Goal: Task Accomplishment & Management: Use online tool/utility

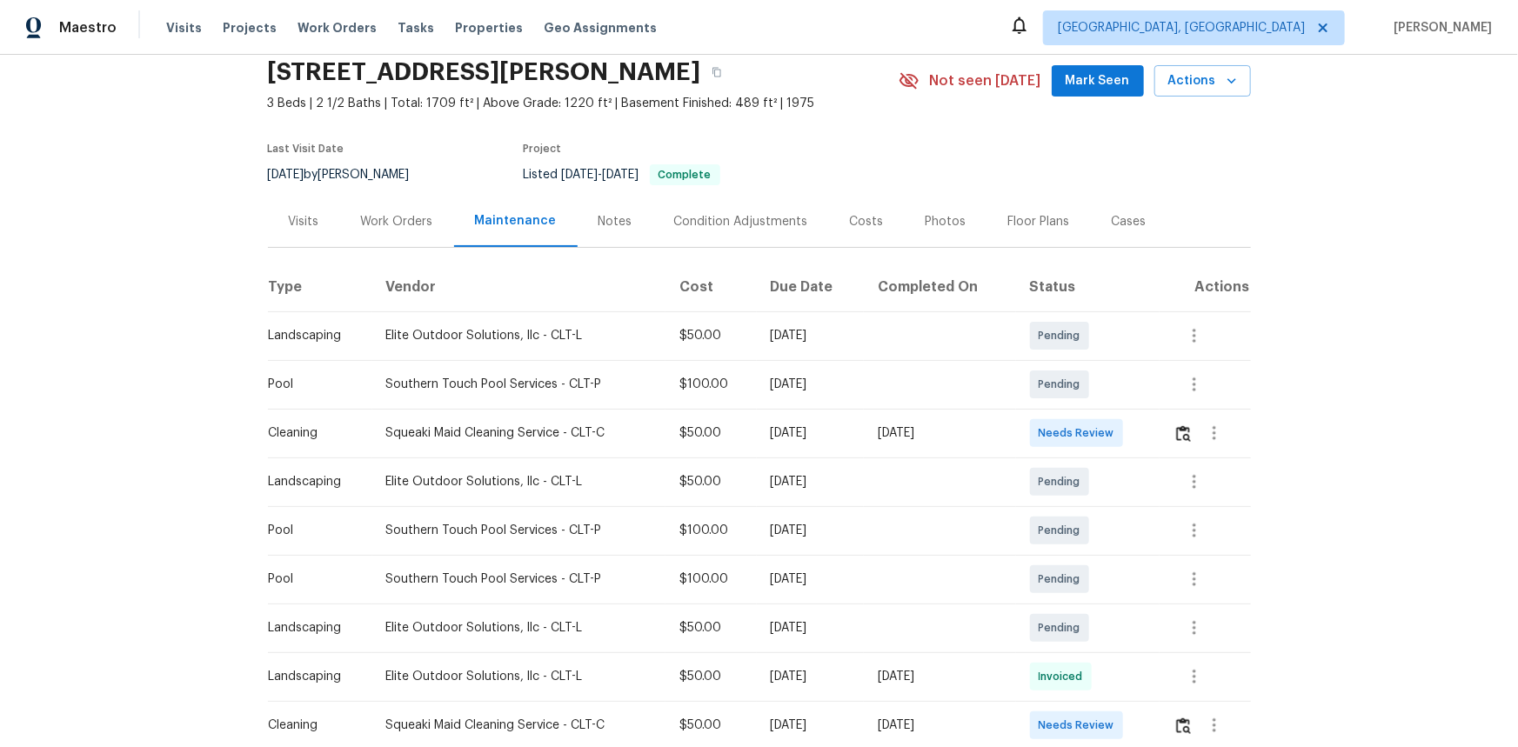
scroll to position [50, 0]
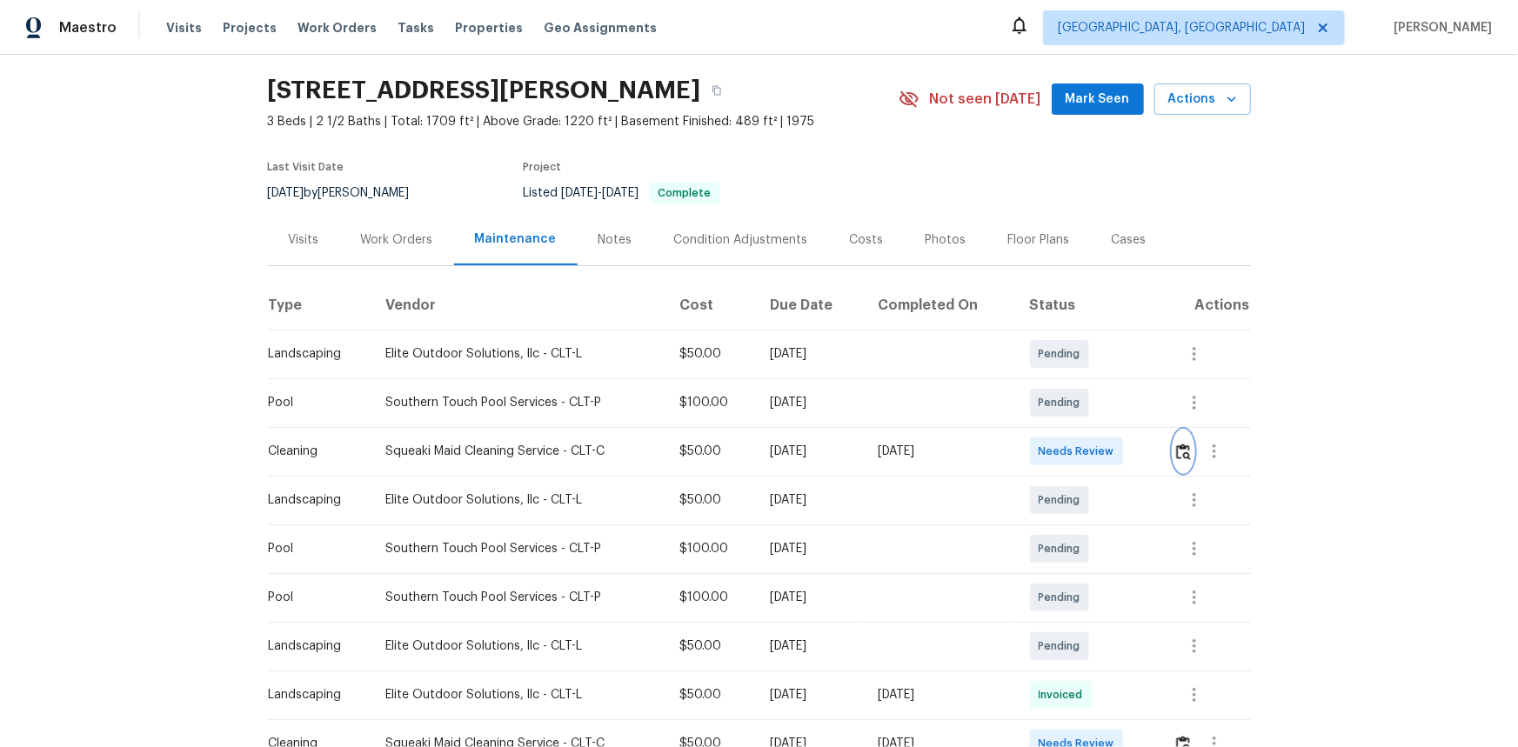
click at [1080, 460] on button "button" at bounding box center [1184, 452] width 20 height 42
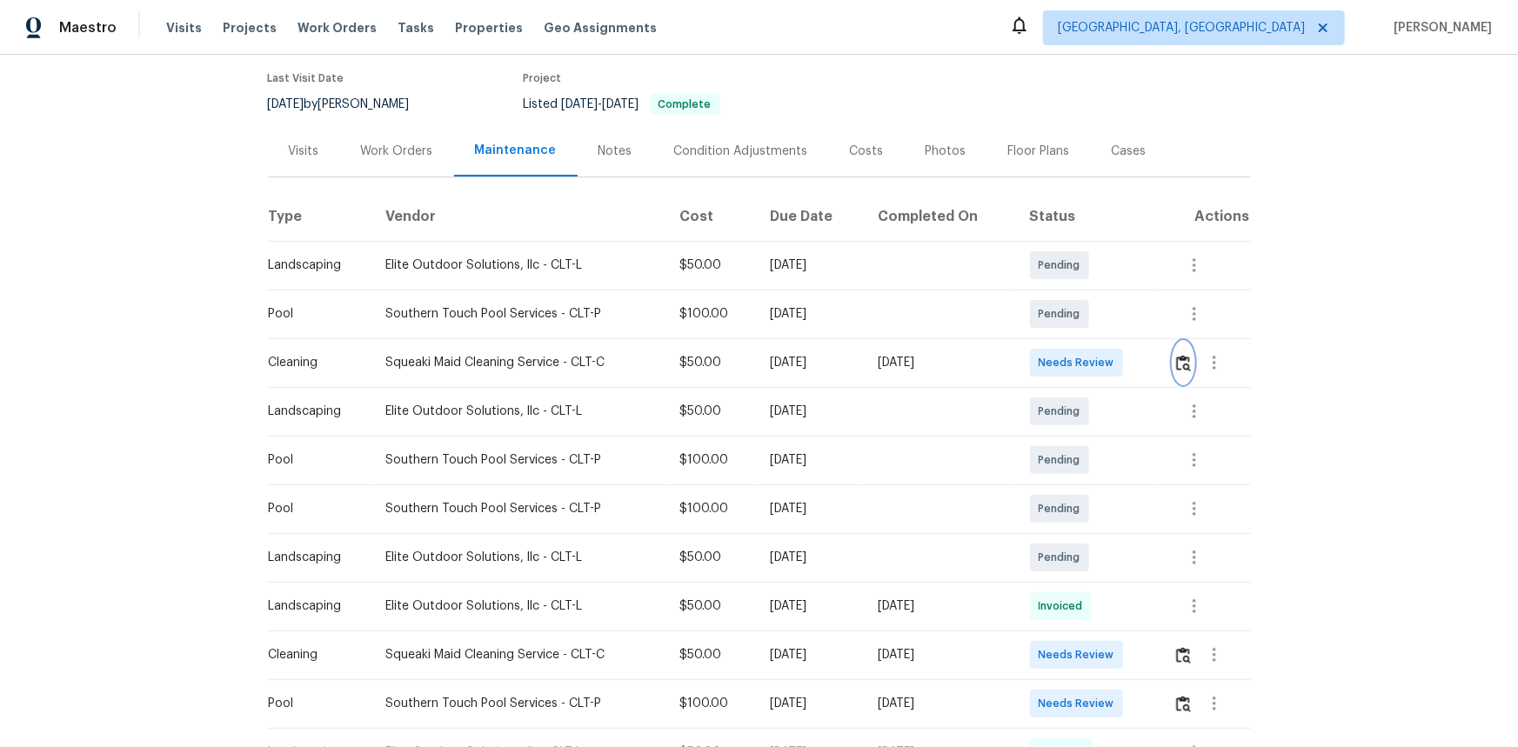
scroll to position [287, 0]
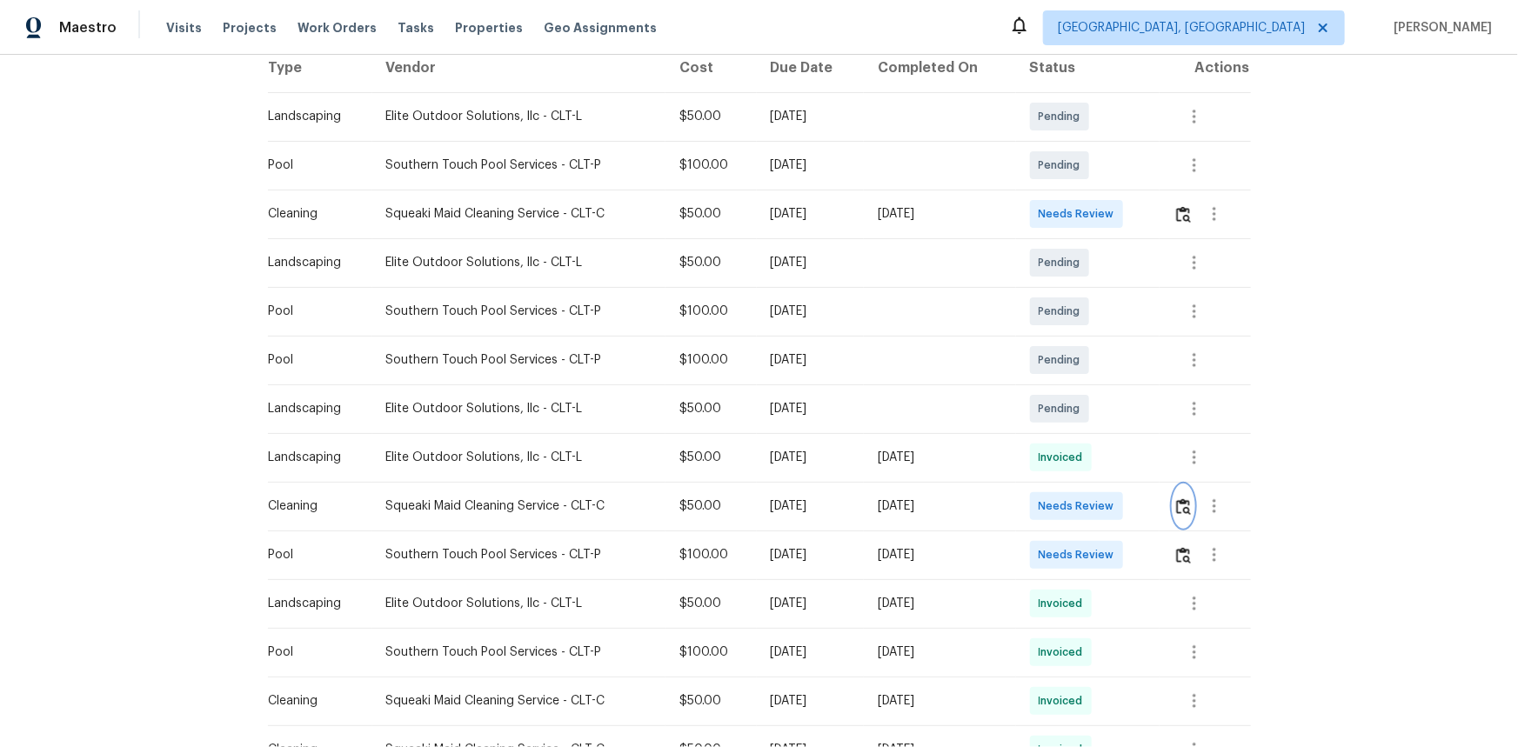
click at [1080, 499] on img "button" at bounding box center [1183, 507] width 15 height 17
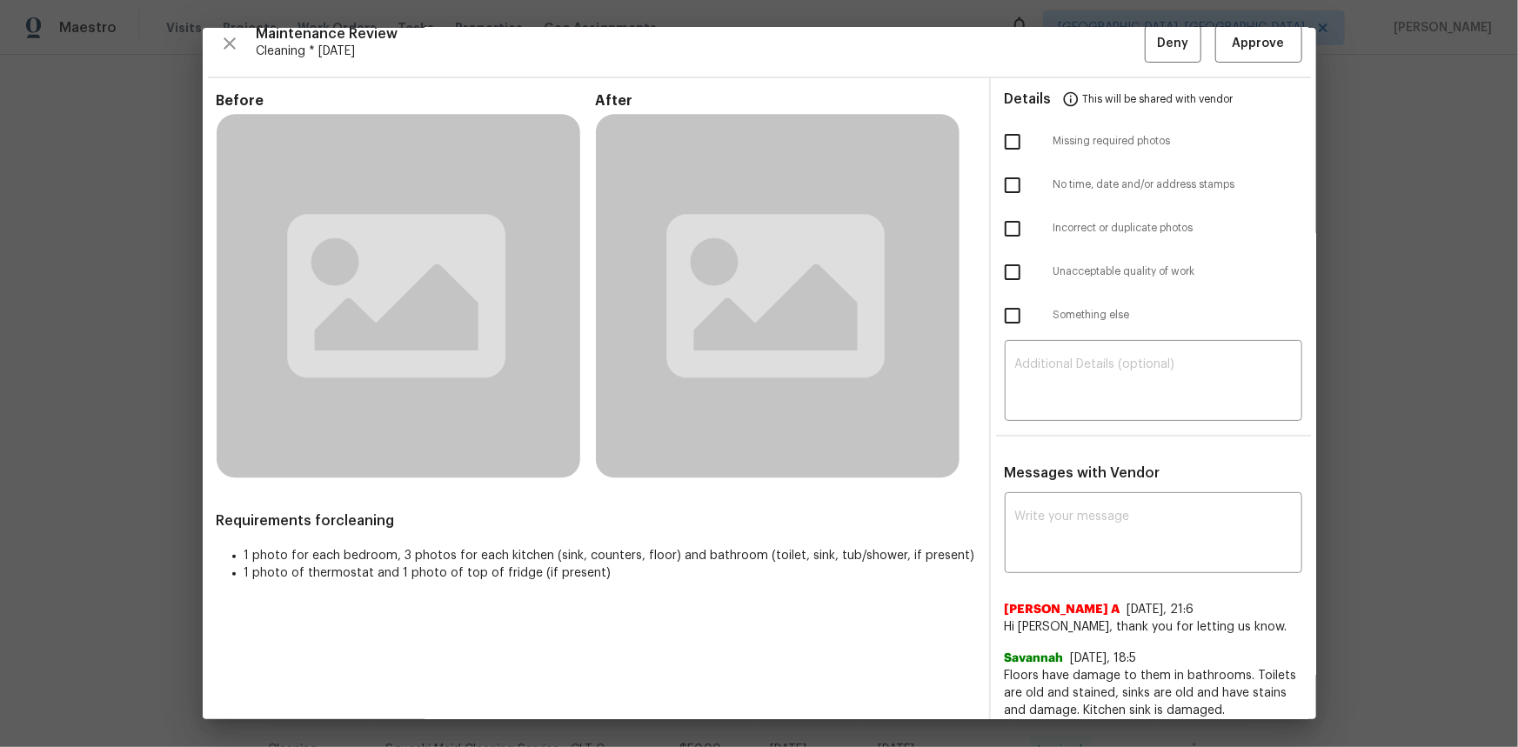
scroll to position [63, 0]
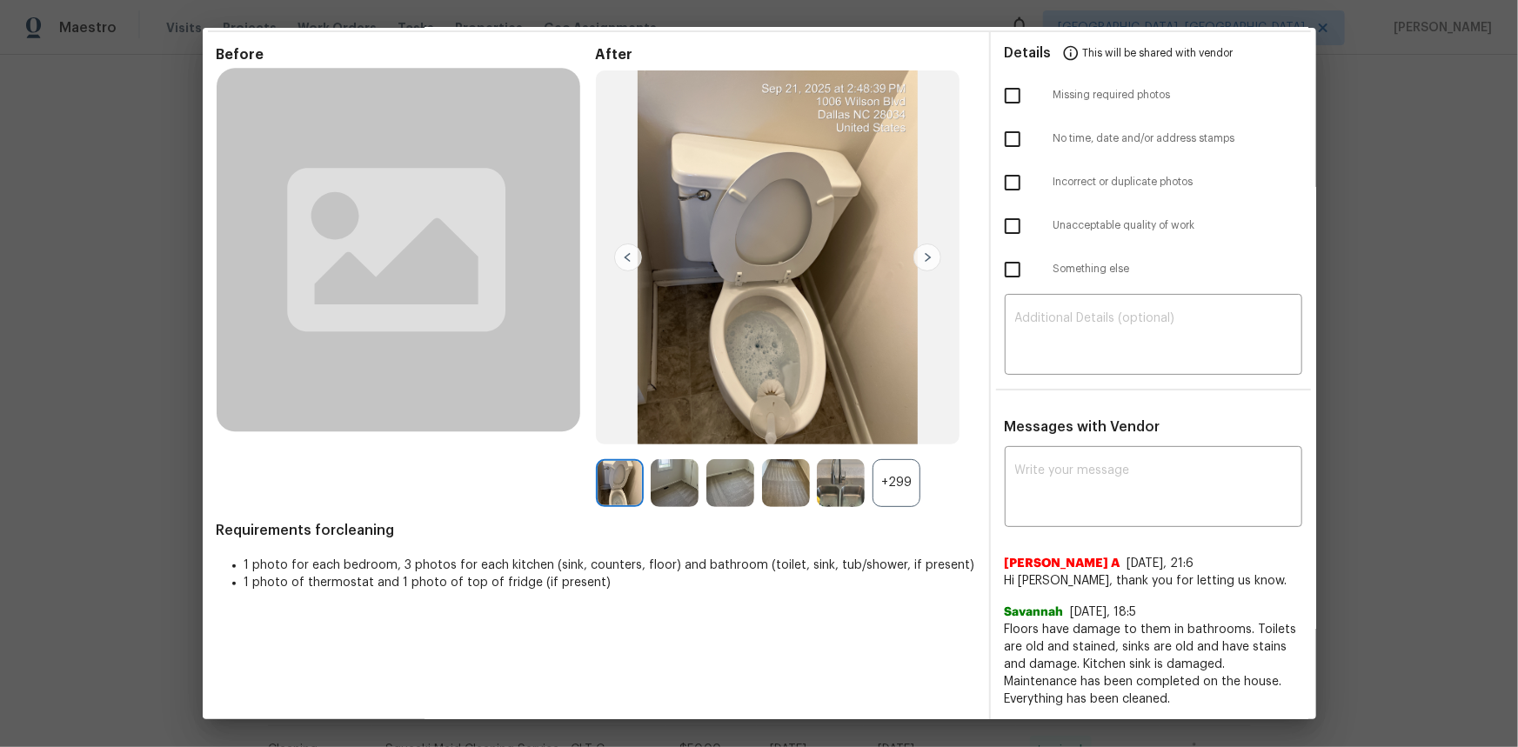
click at [900, 489] on div "+299" at bounding box center [897, 483] width 48 height 48
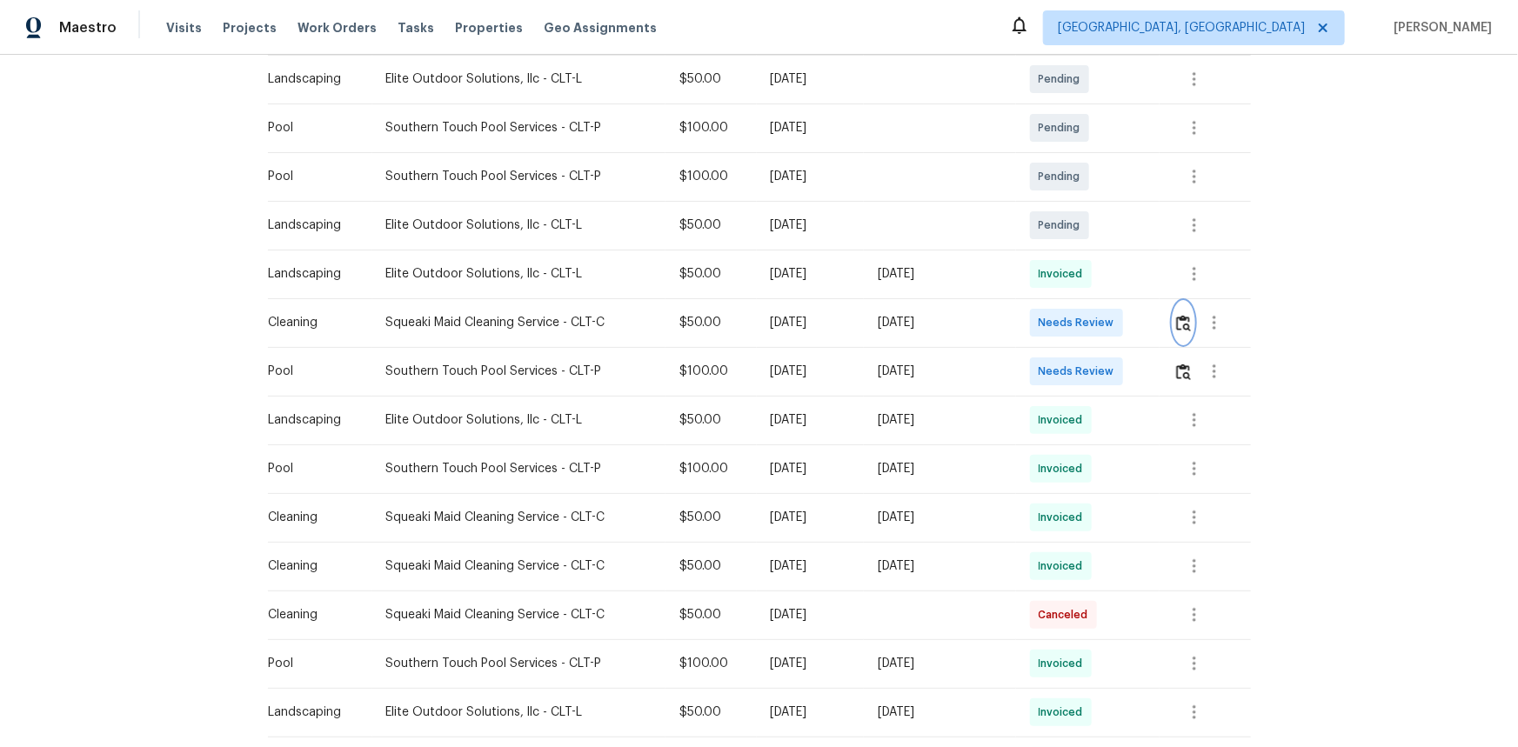
scroll to position [474, 0]
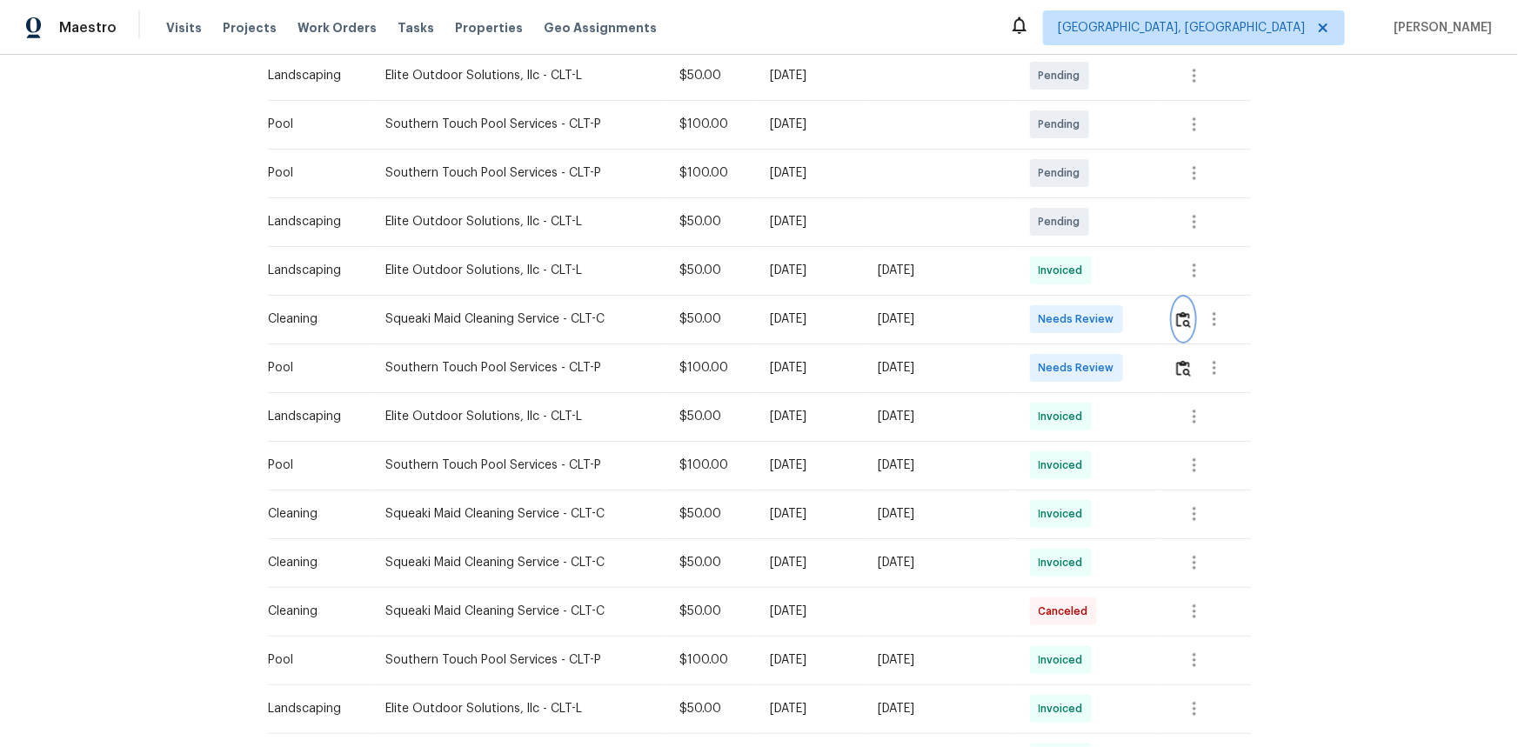
click at [1080, 329] on button "button" at bounding box center [1184, 319] width 20 height 42
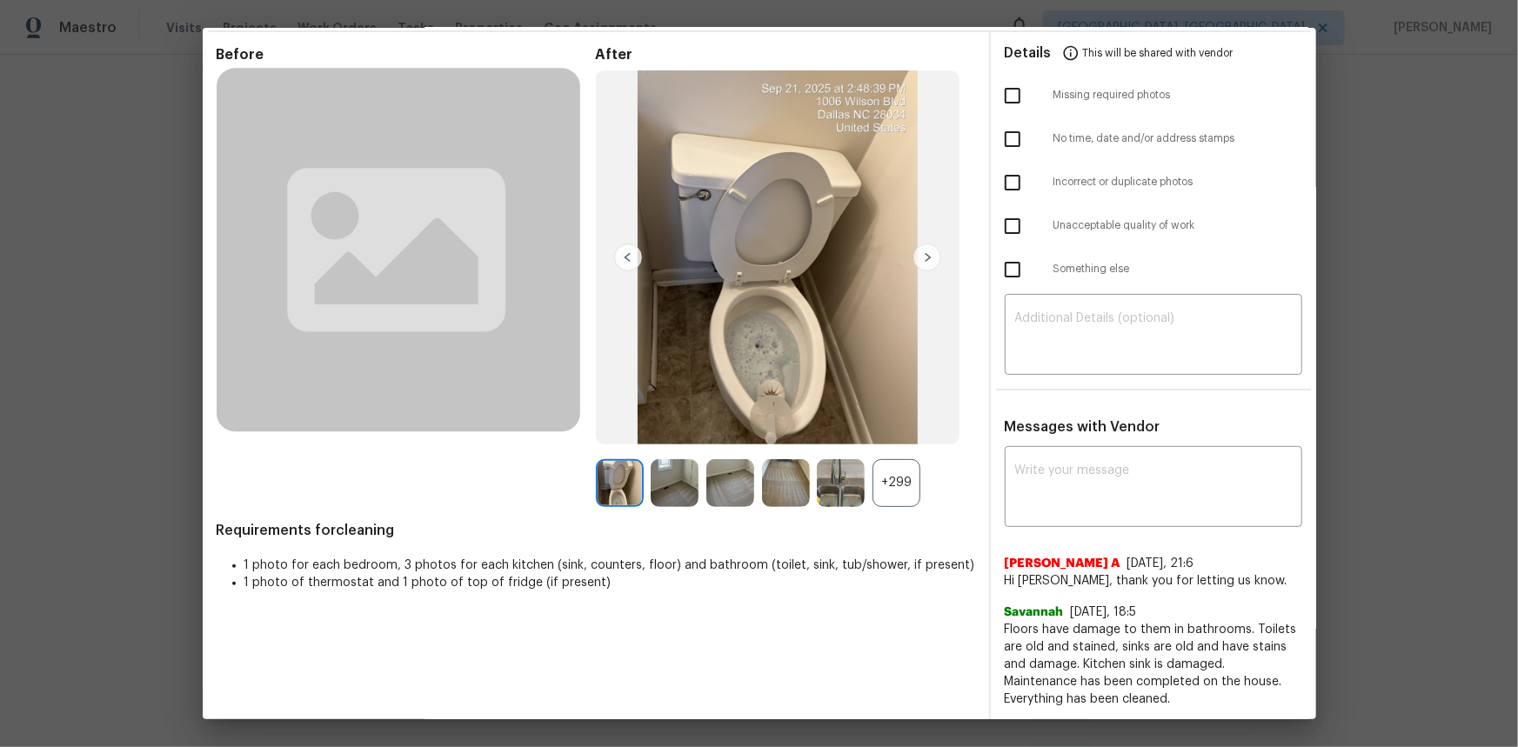
click at [887, 483] on div "+299" at bounding box center [897, 483] width 48 height 48
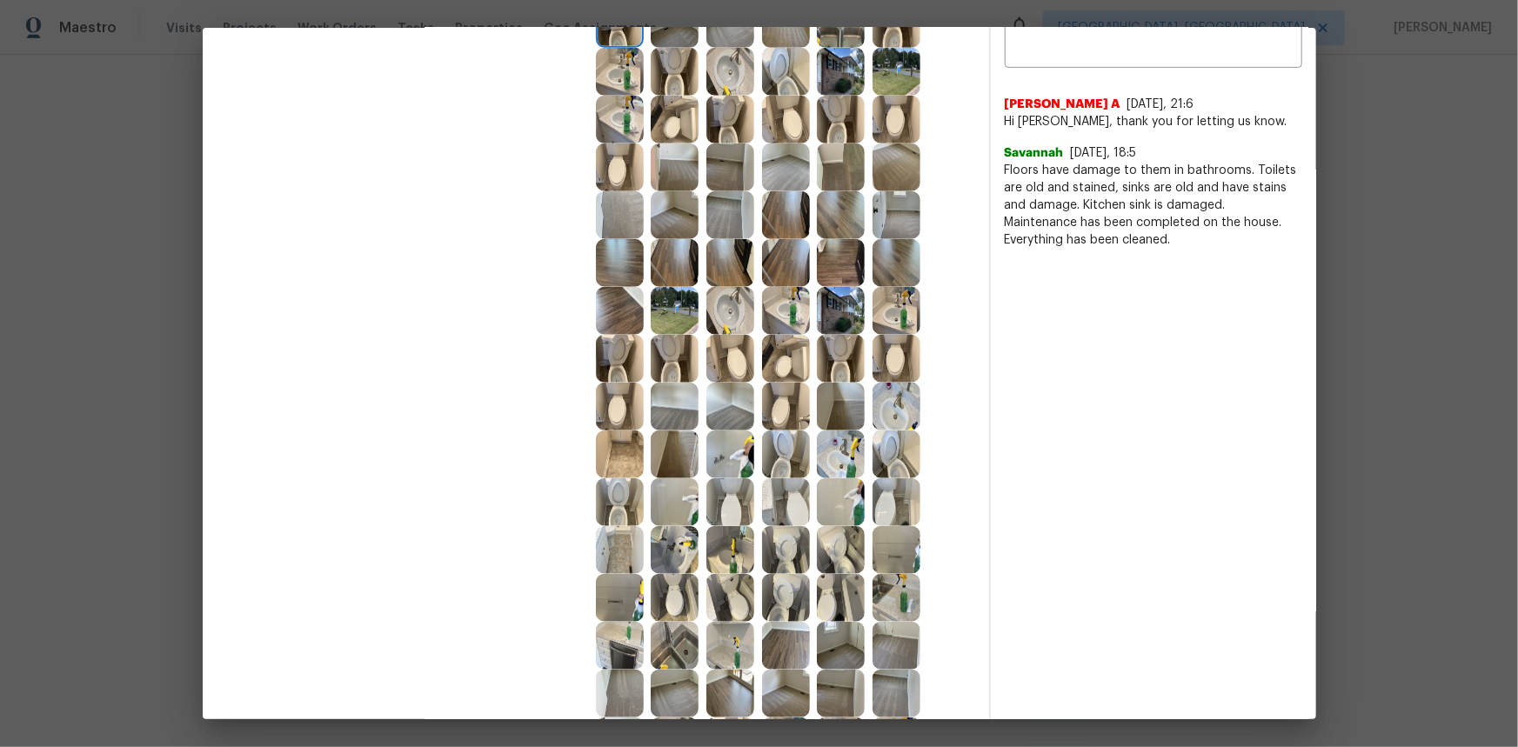
scroll to position [538, 0]
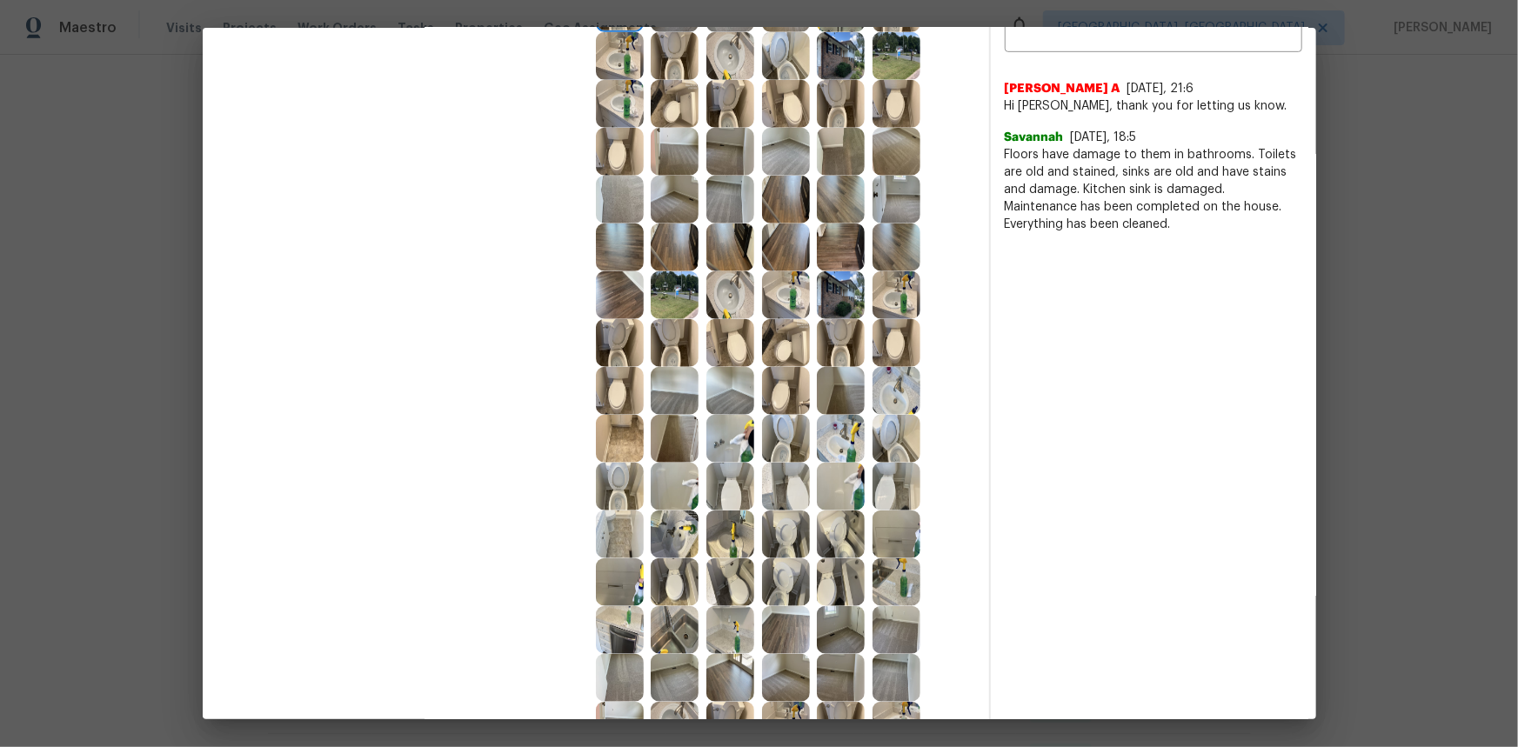
click at [838, 350] on img at bounding box center [841, 343] width 48 height 48
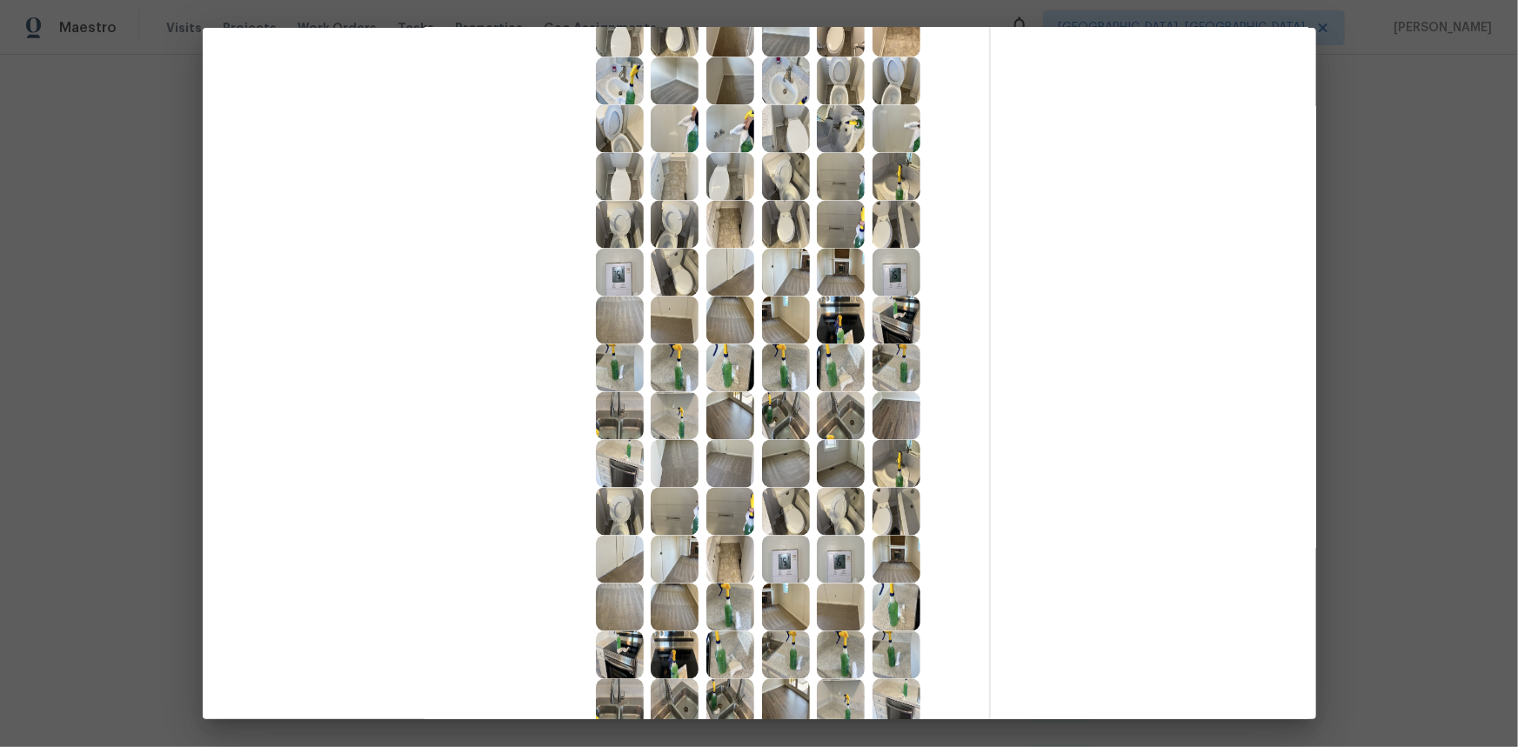
scroll to position [1723, 0]
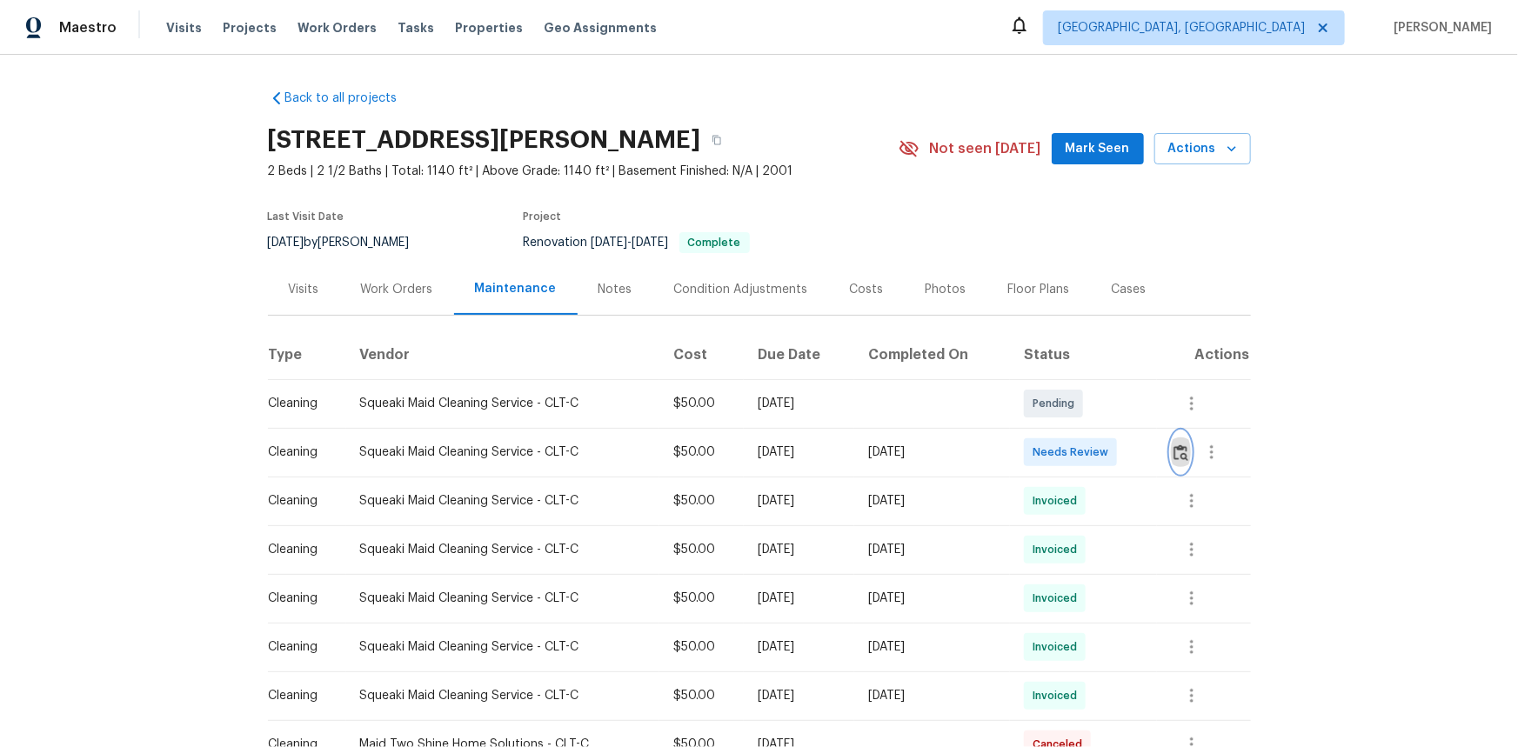
click at [1080, 454] on img "button" at bounding box center [1181, 453] width 15 height 17
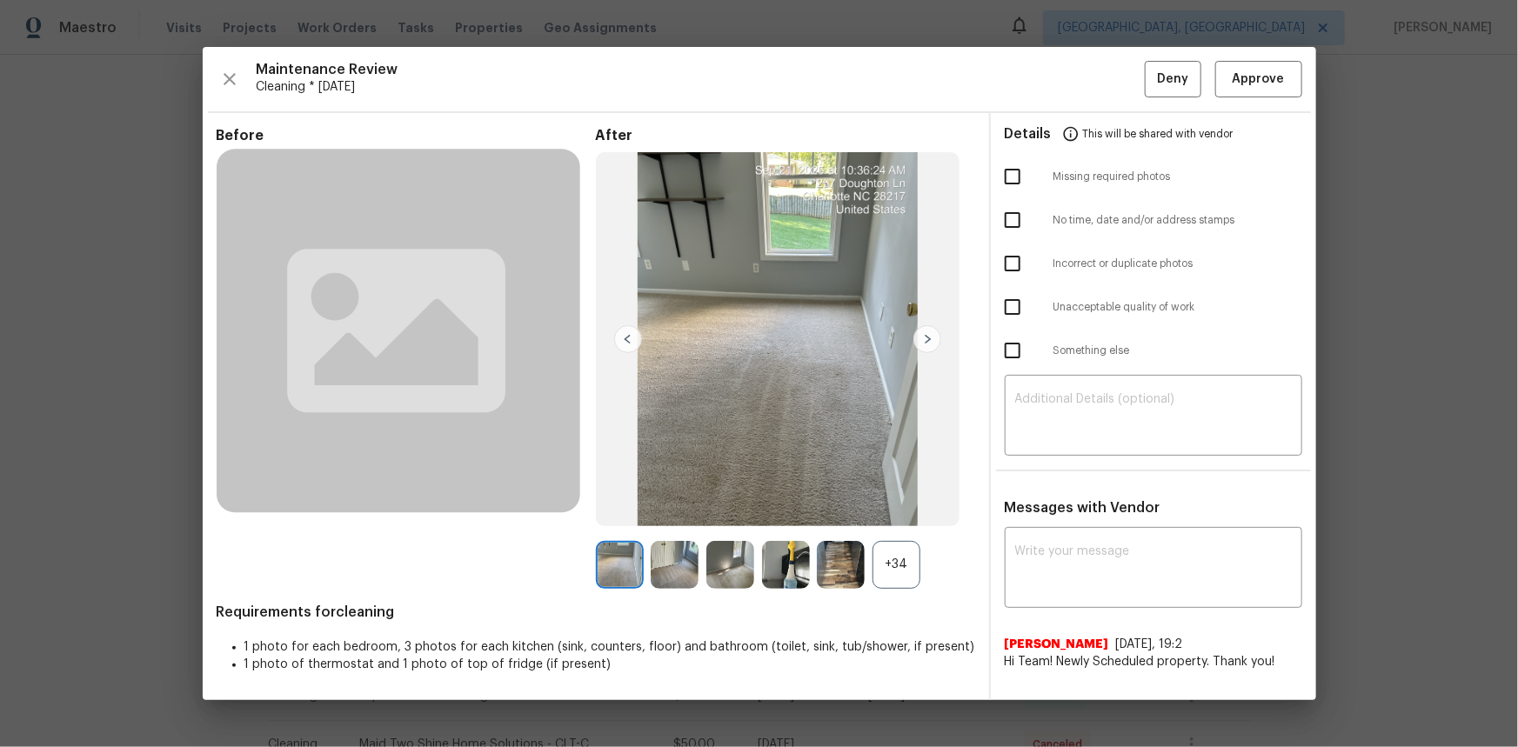
click at [901, 499] on div "+34" at bounding box center [897, 565] width 48 height 48
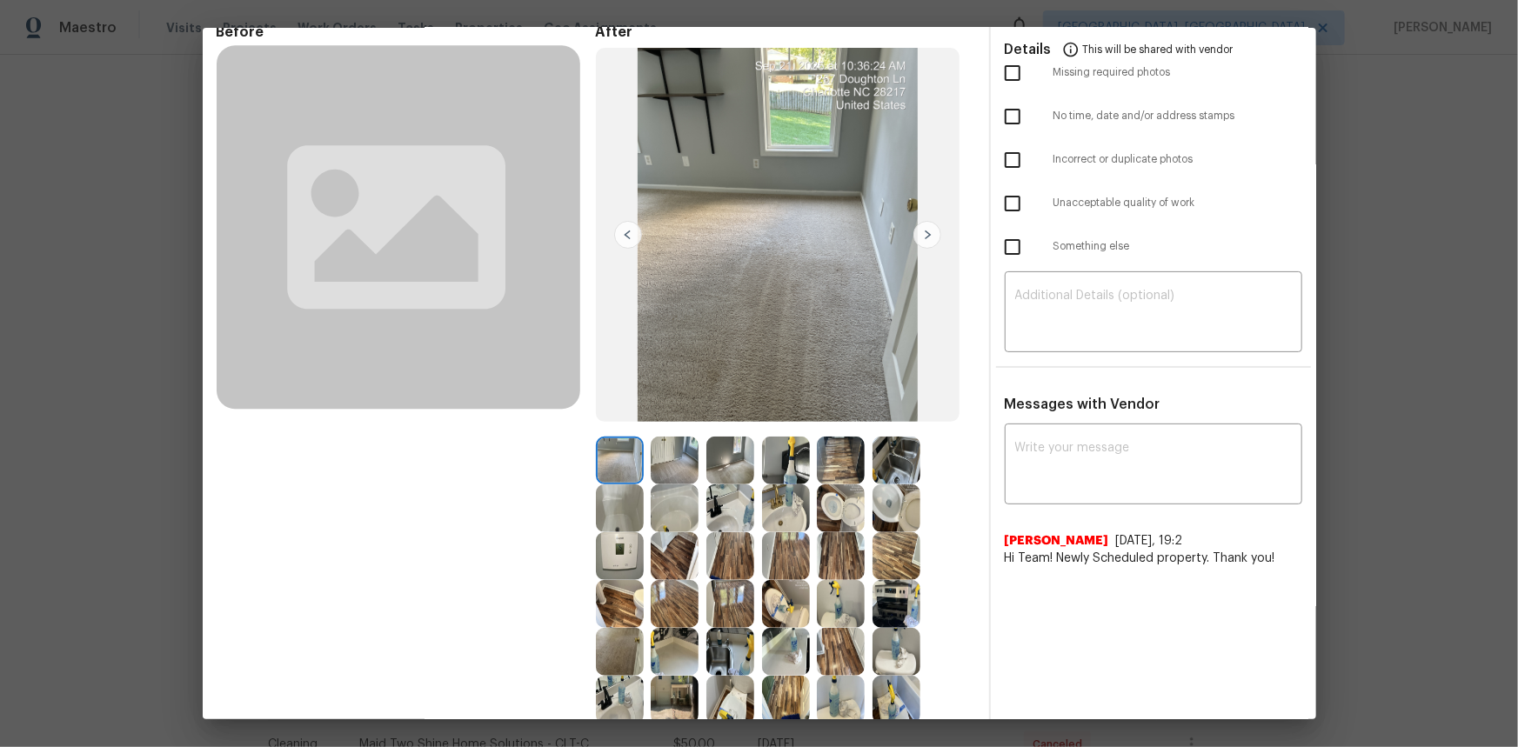
scroll to position [248, 0]
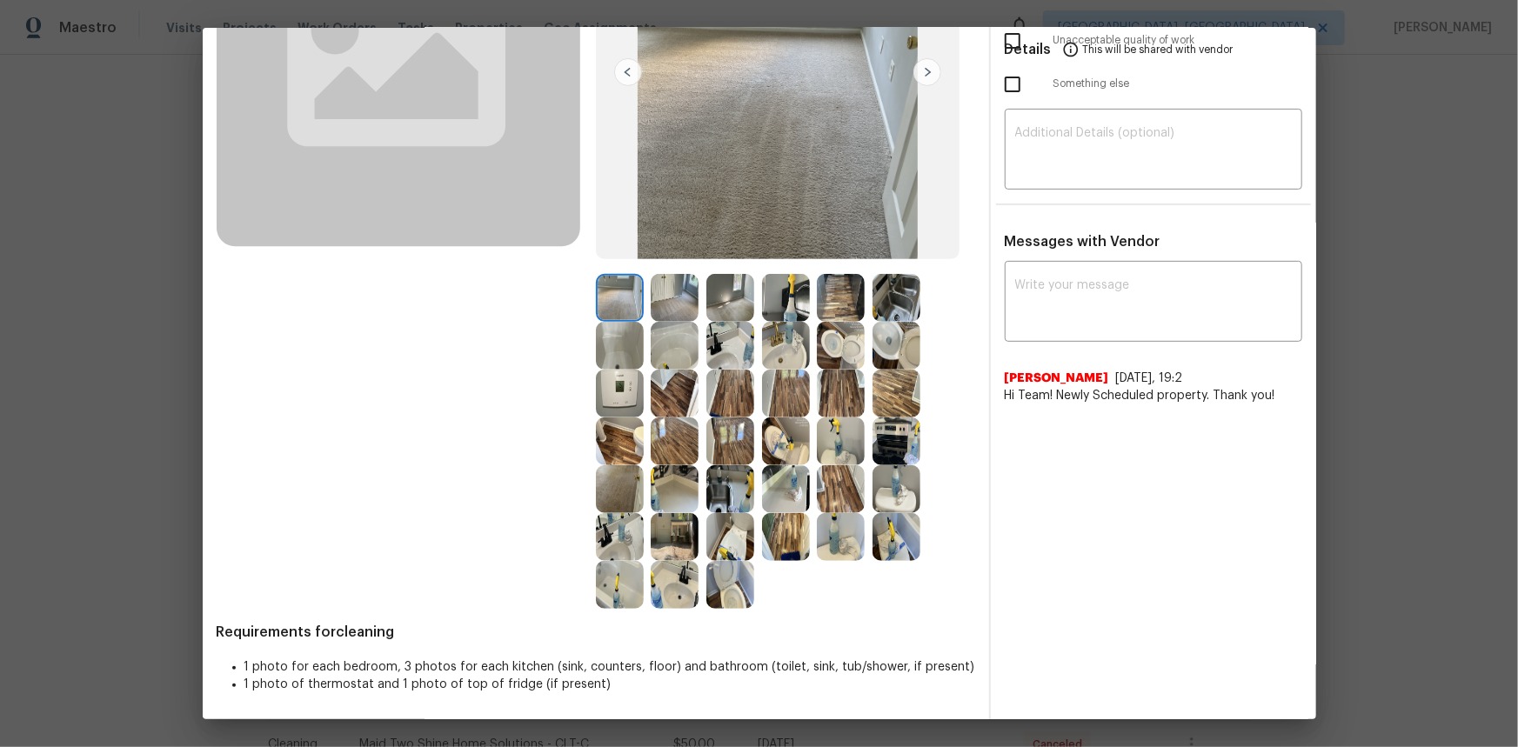
click at [621, 391] on img at bounding box center [620, 394] width 48 height 48
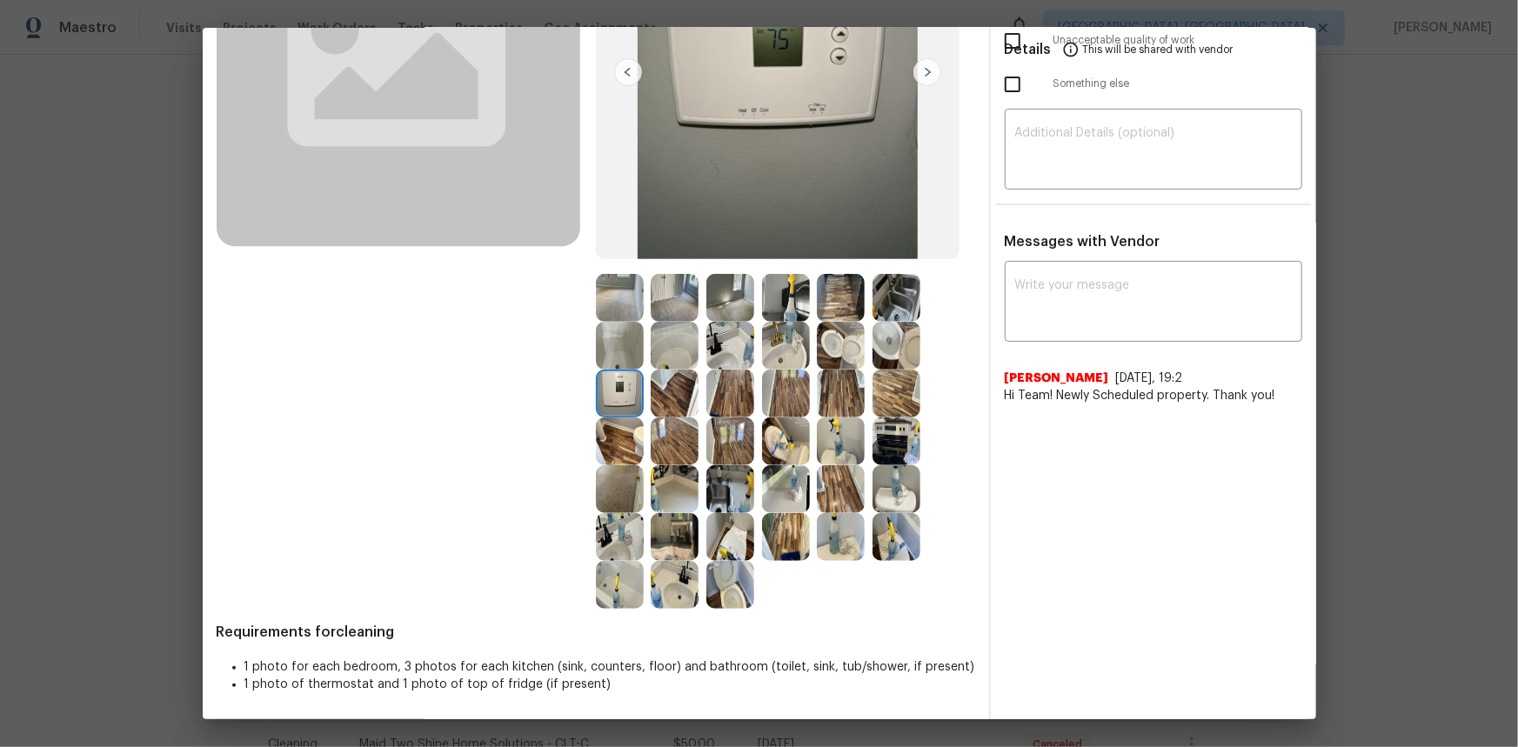
click at [621, 391] on img at bounding box center [620, 394] width 48 height 48
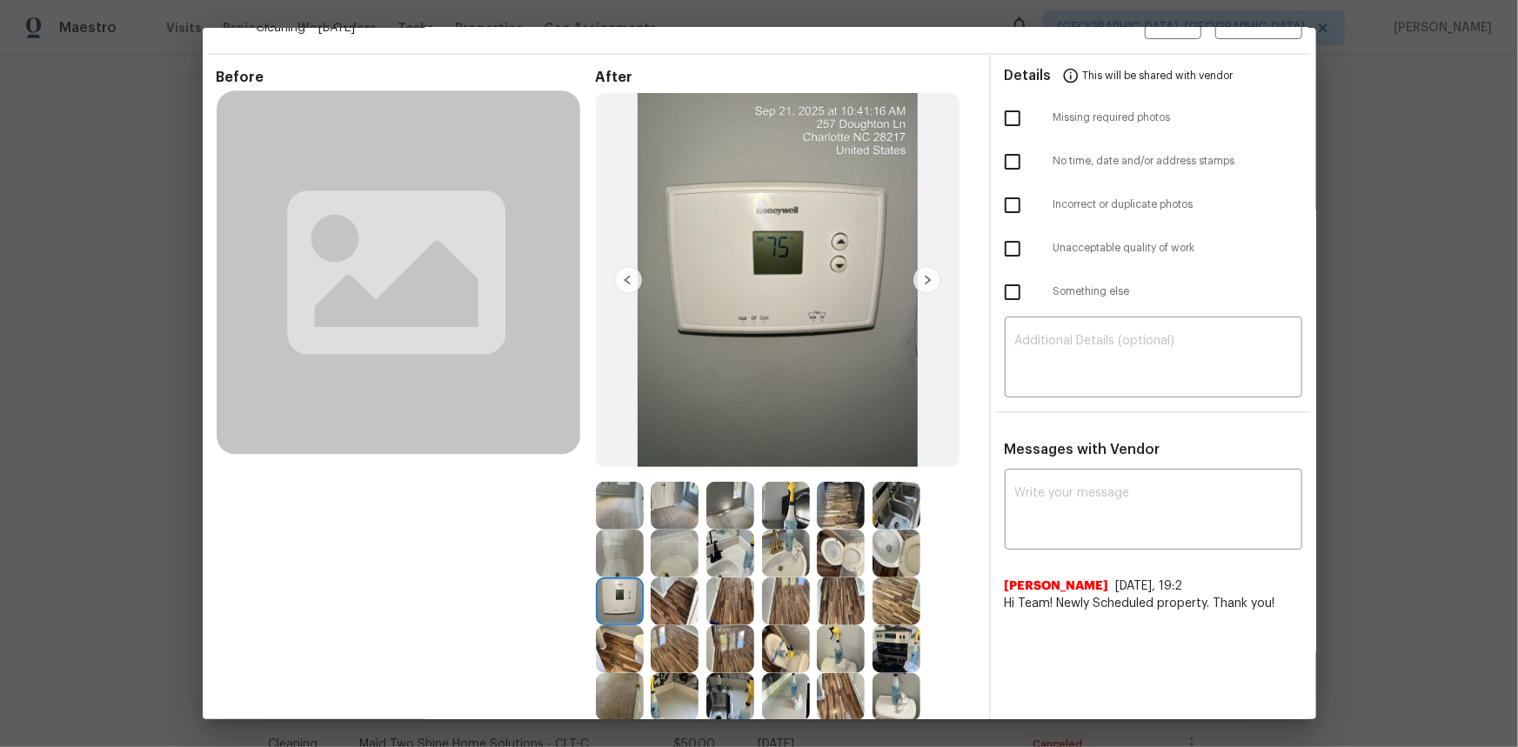
scroll to position [0, 0]
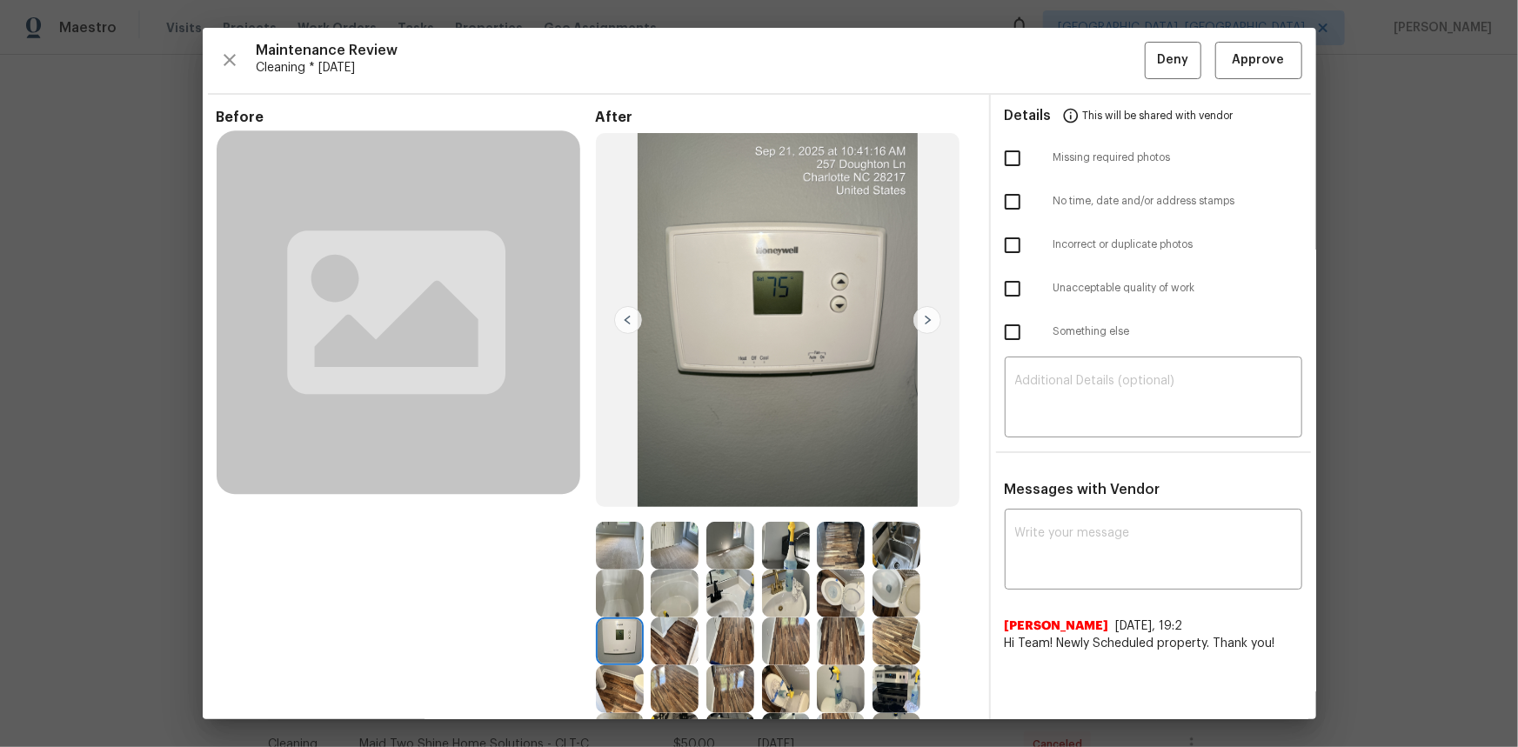
click at [620, 499] on img at bounding box center [620, 642] width 48 height 48
click at [625, 499] on img at bounding box center [620, 642] width 48 height 48
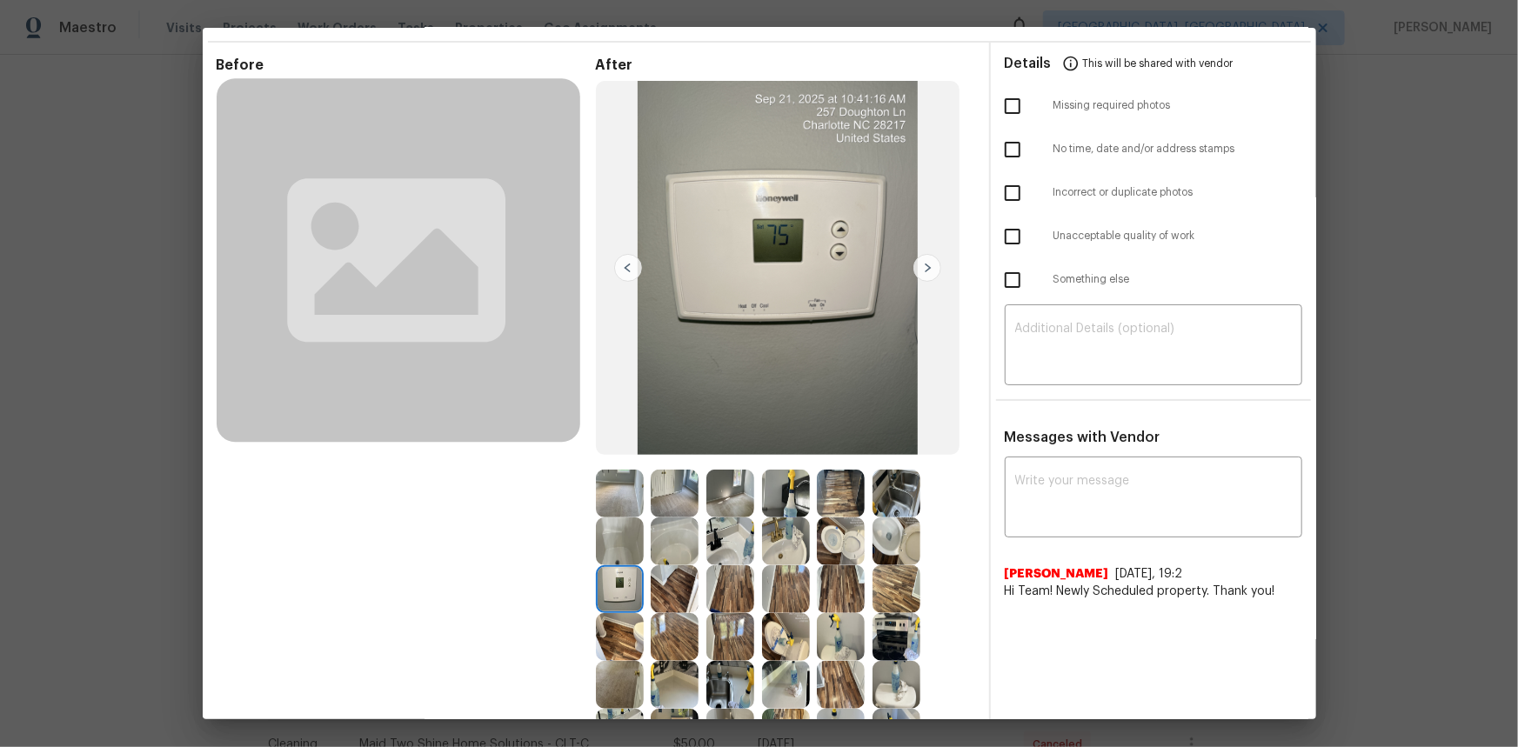
scroll to position [78, 0]
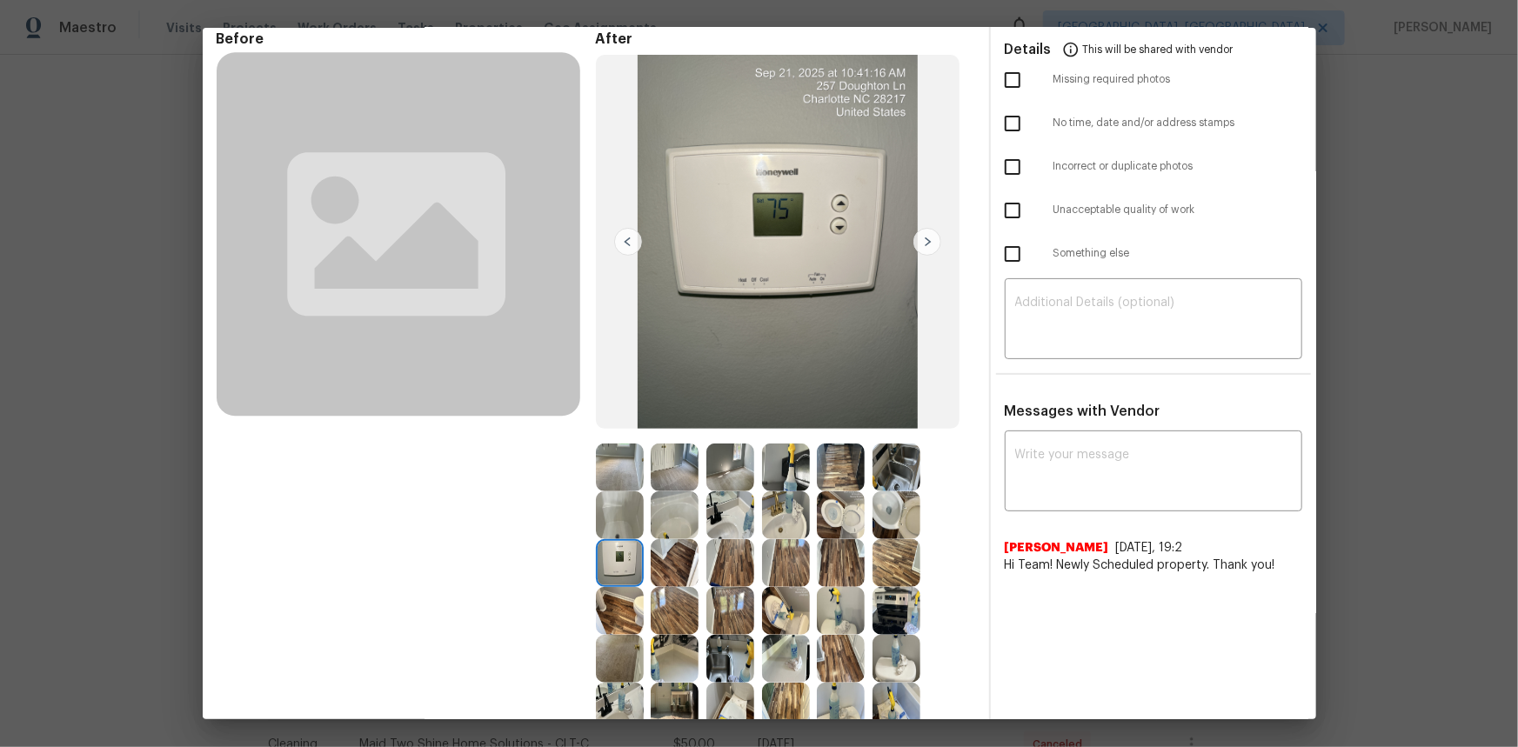
click at [920, 234] on img at bounding box center [927, 242] width 28 height 28
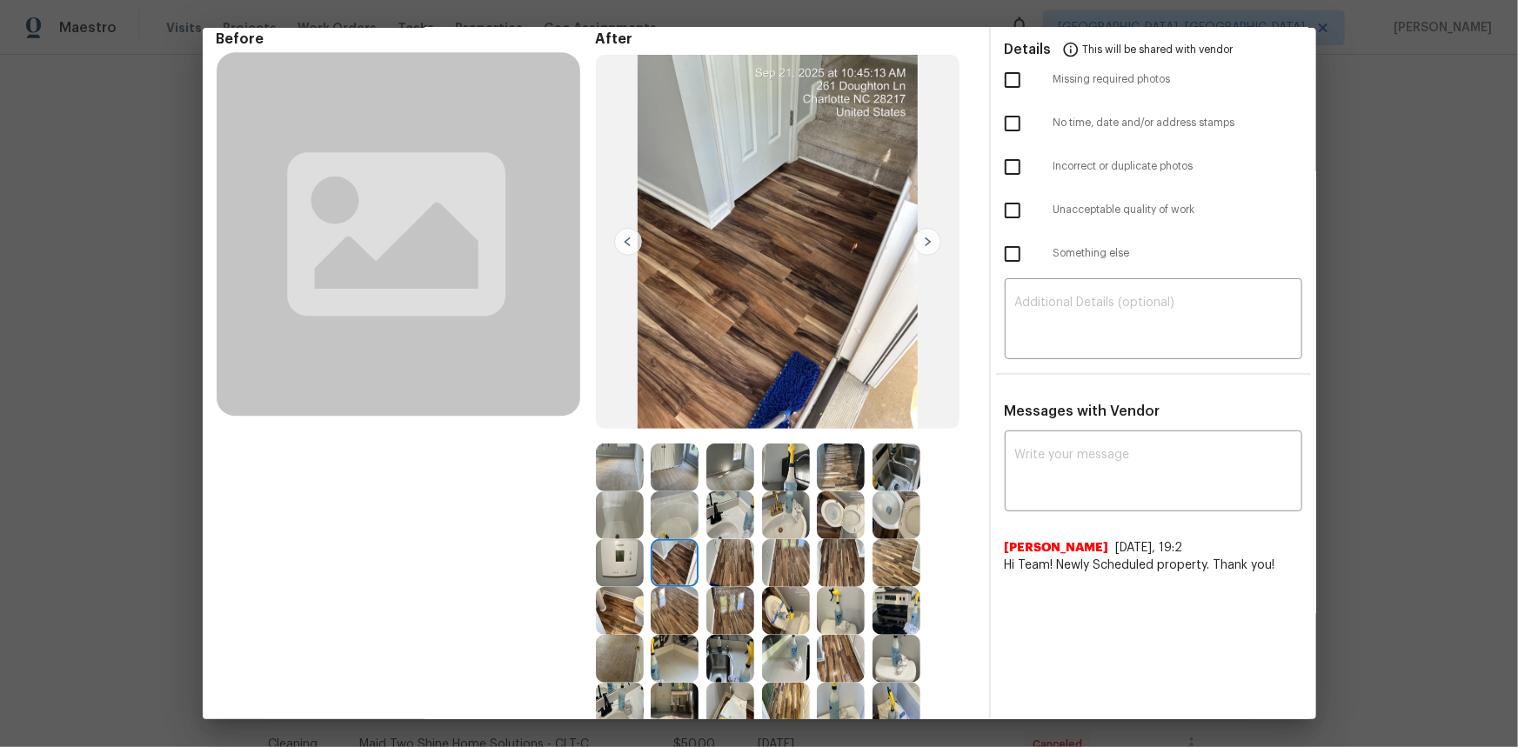
click at [615, 499] on img at bounding box center [620, 563] width 48 height 48
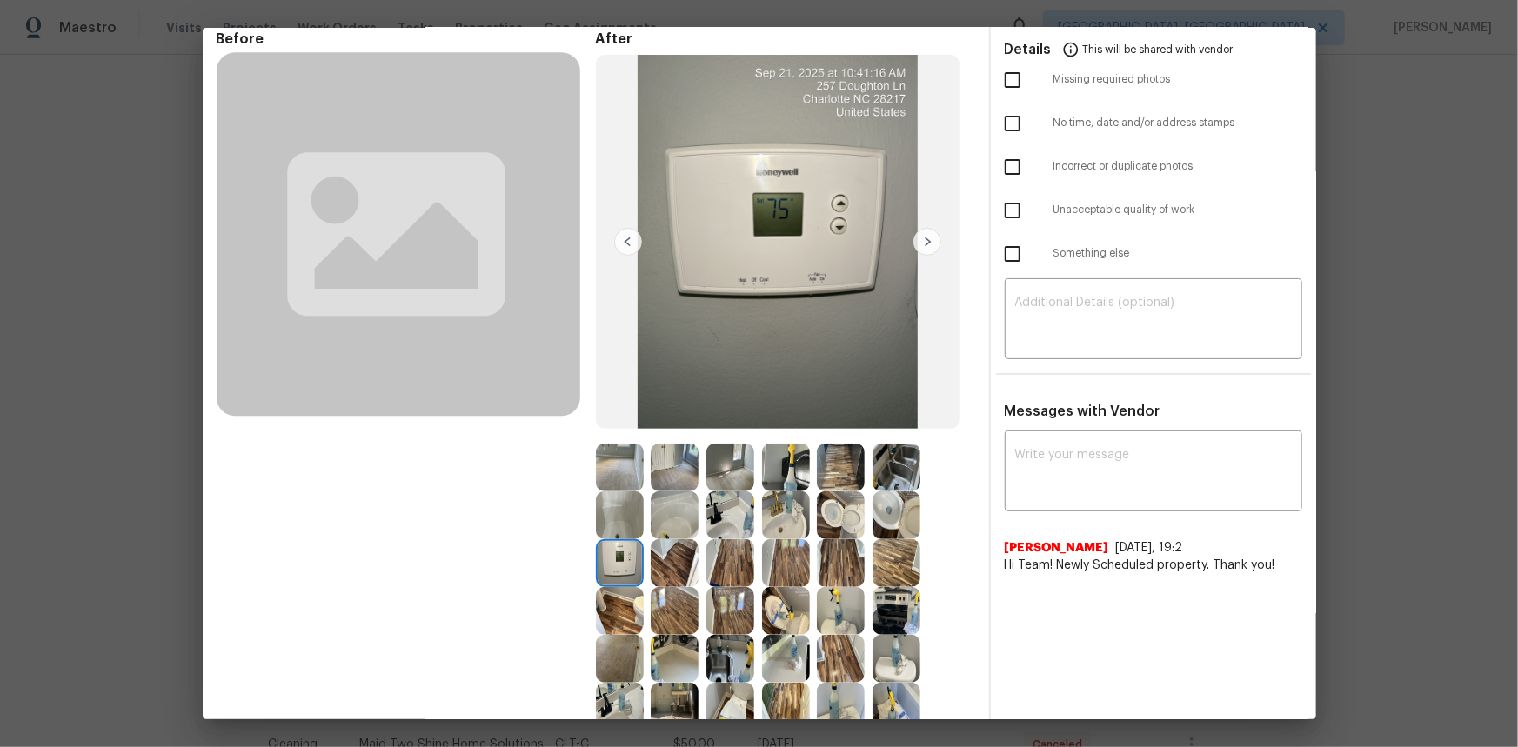
click at [618, 235] on img at bounding box center [628, 242] width 28 height 28
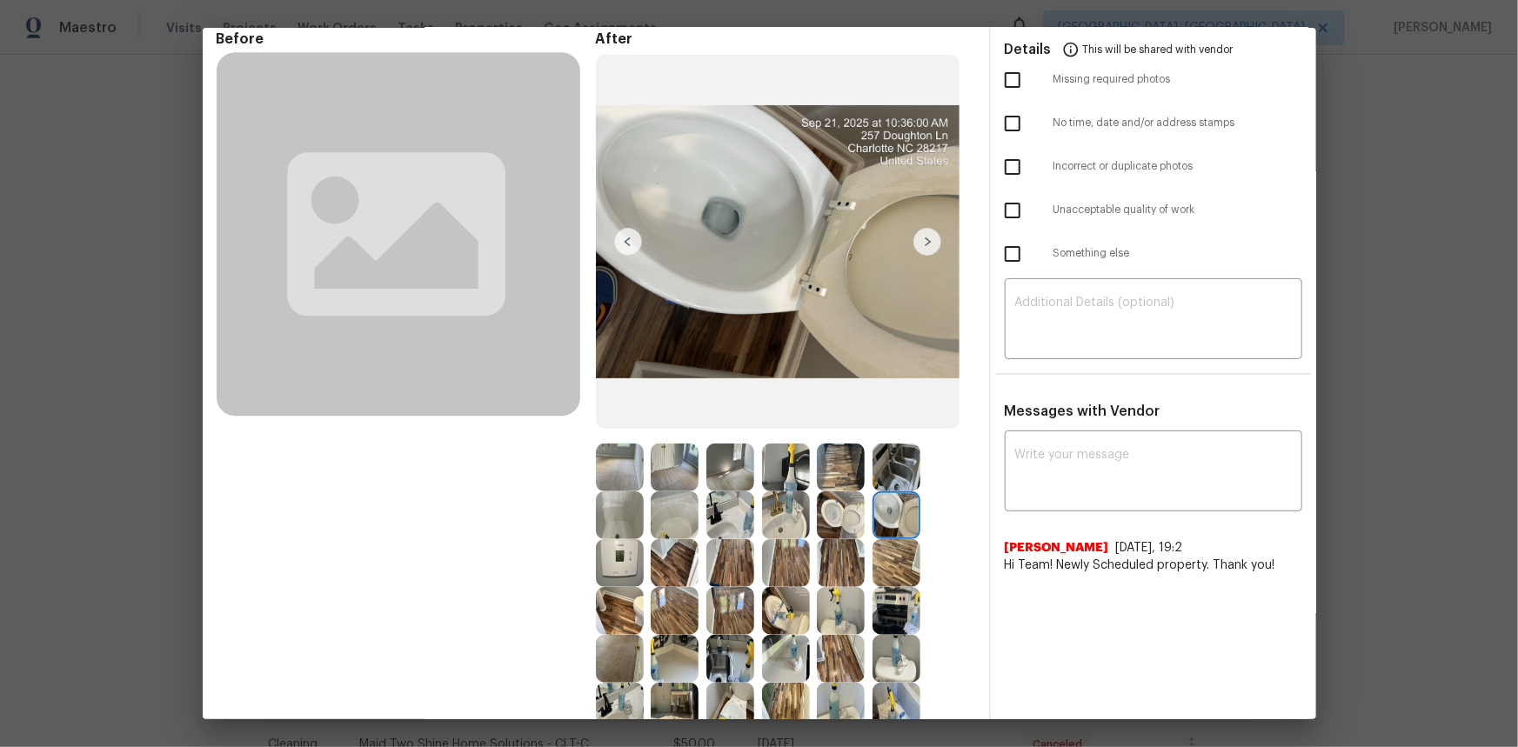
click at [619, 499] on img at bounding box center [620, 563] width 48 height 48
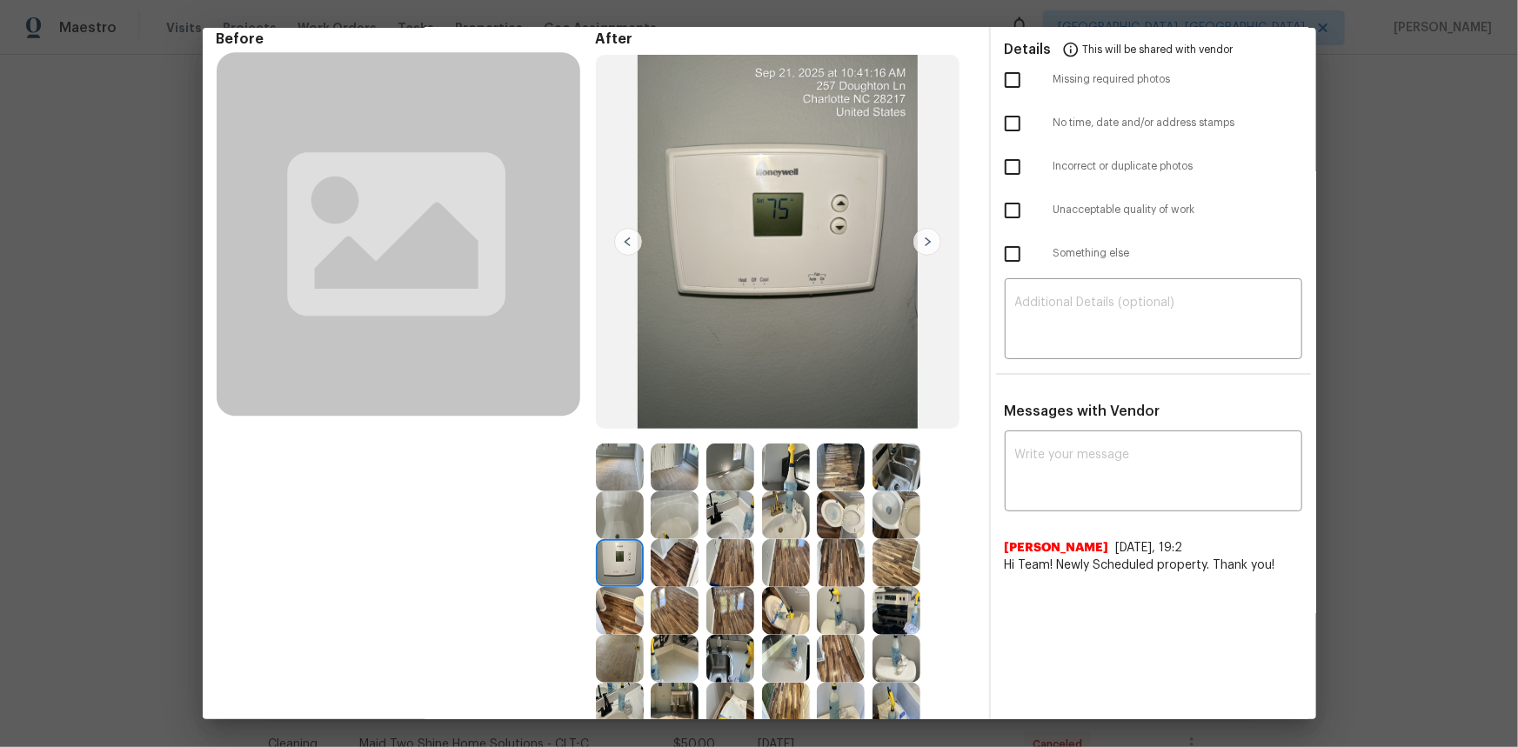
click at [619, 499] on img at bounding box center [620, 563] width 48 height 48
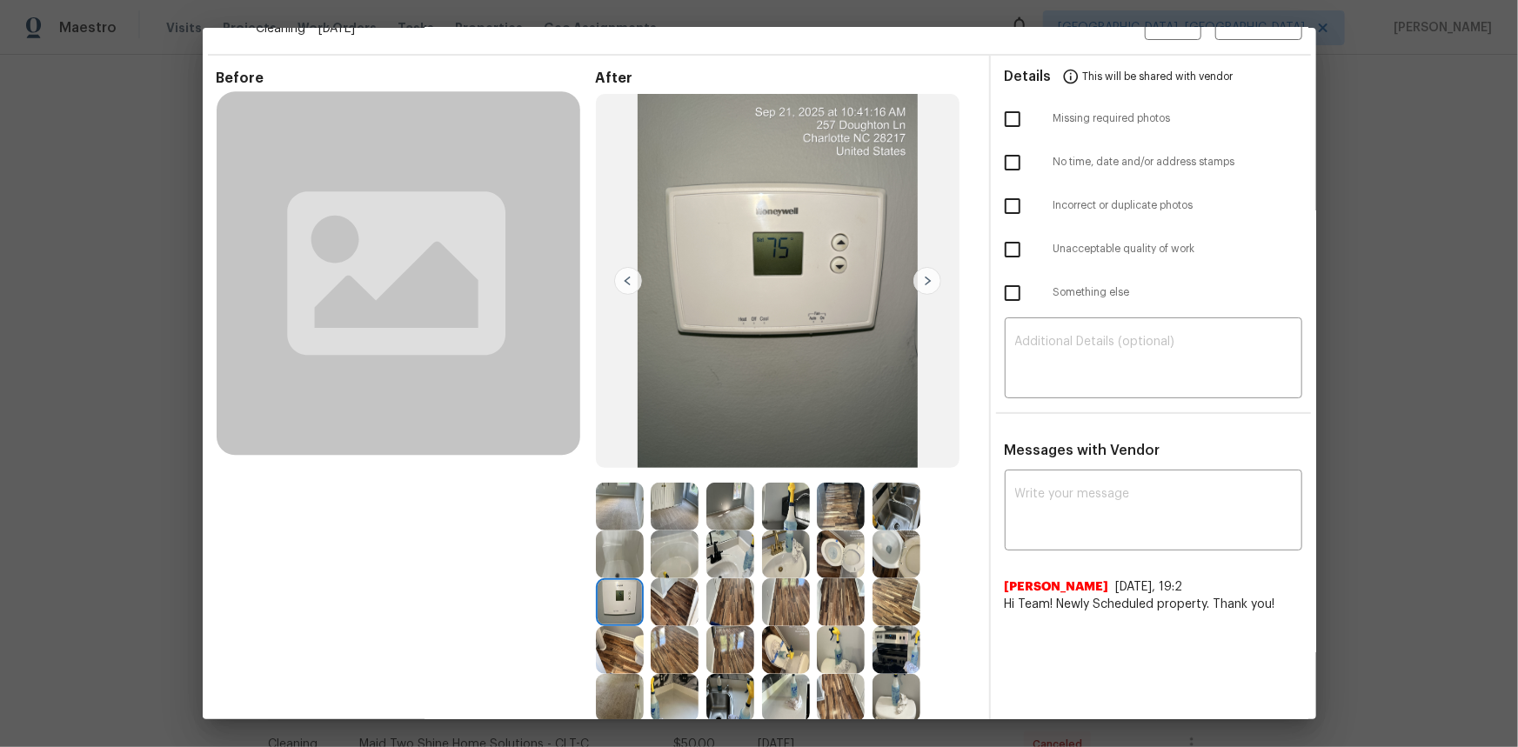
scroll to position [0, 0]
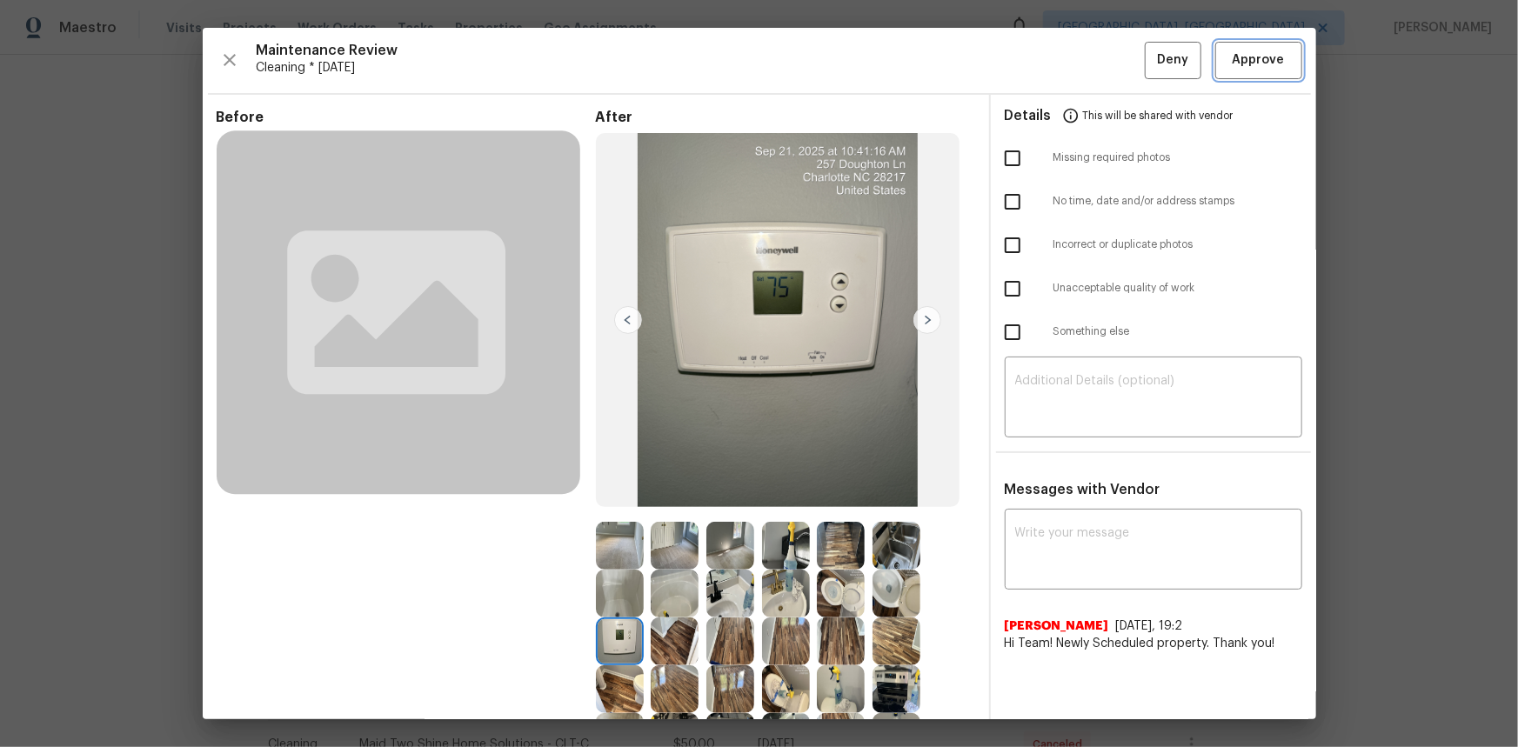
click at [1080, 67] on span "Approve" at bounding box center [1259, 61] width 52 height 22
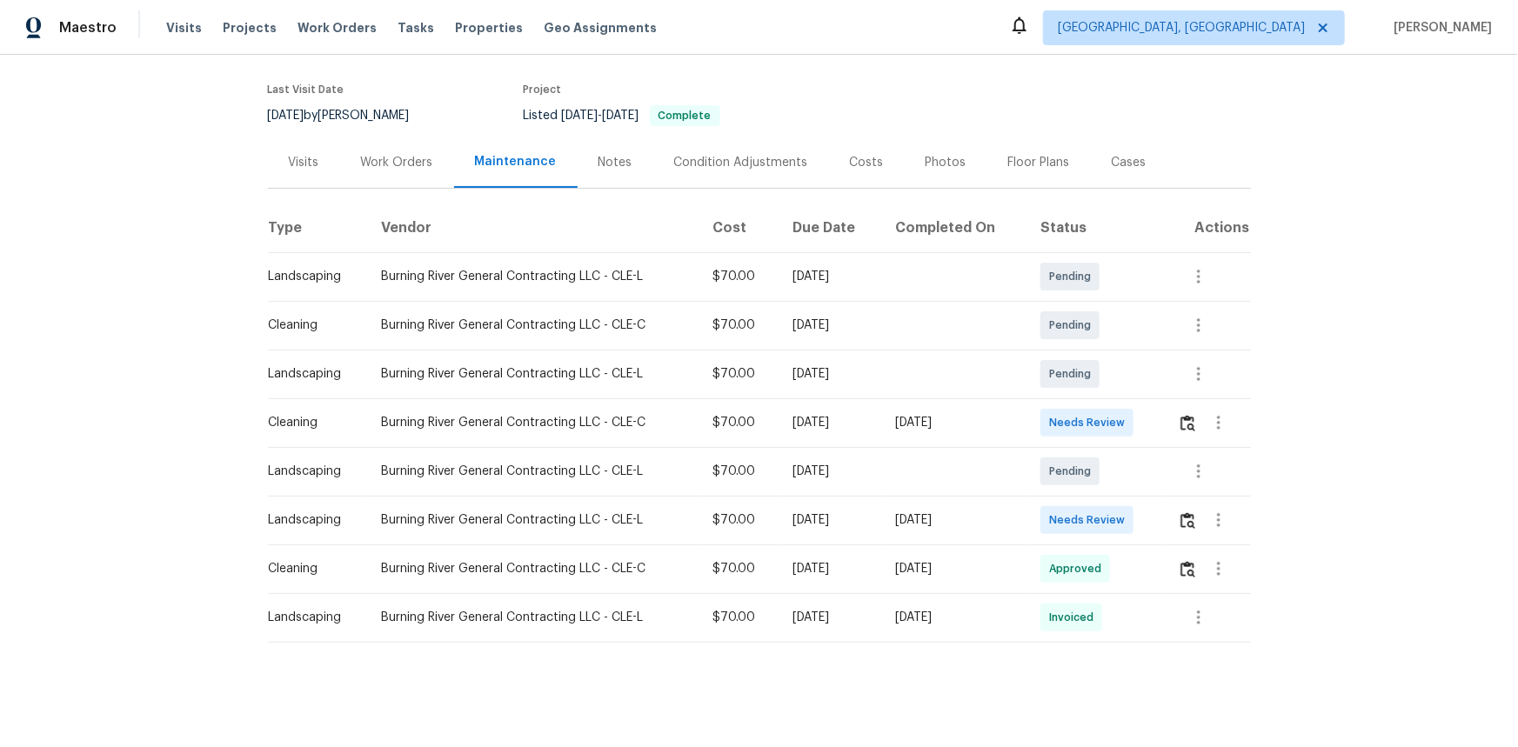
scroll to position [138, 0]
click at [1192, 417] on img "button" at bounding box center [1188, 423] width 15 height 17
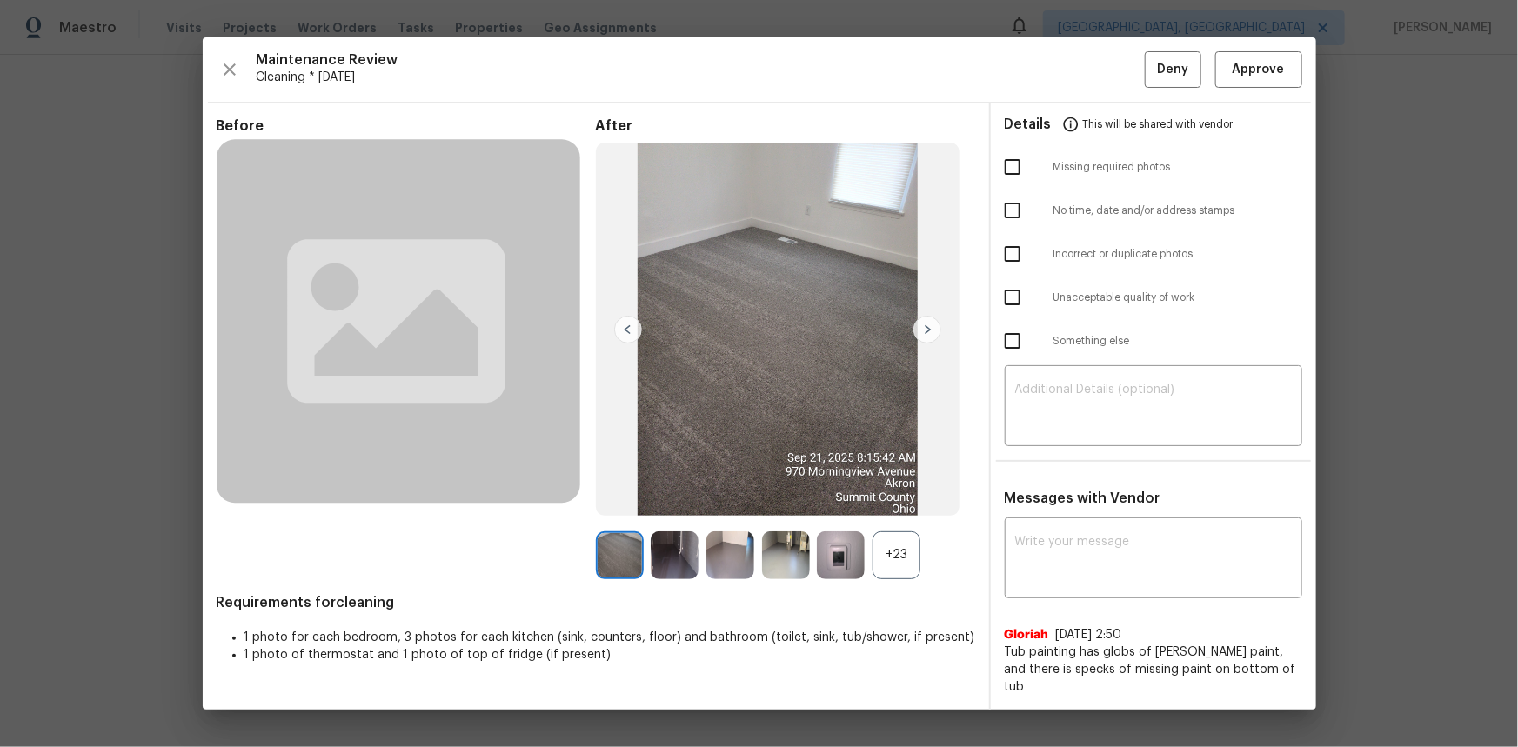
click at [895, 559] on div "+23" at bounding box center [897, 556] width 48 height 48
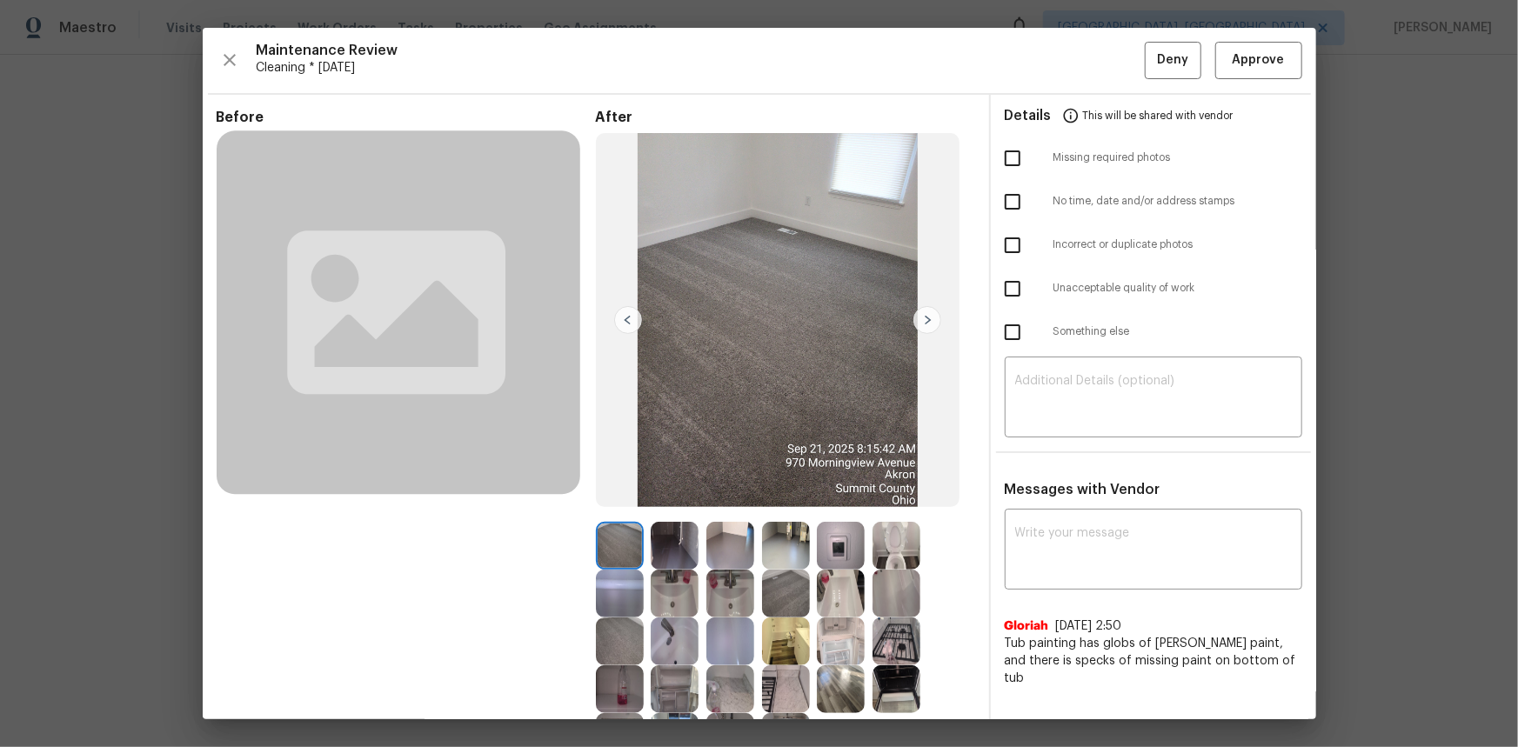
click at [852, 549] on img at bounding box center [841, 546] width 48 height 48
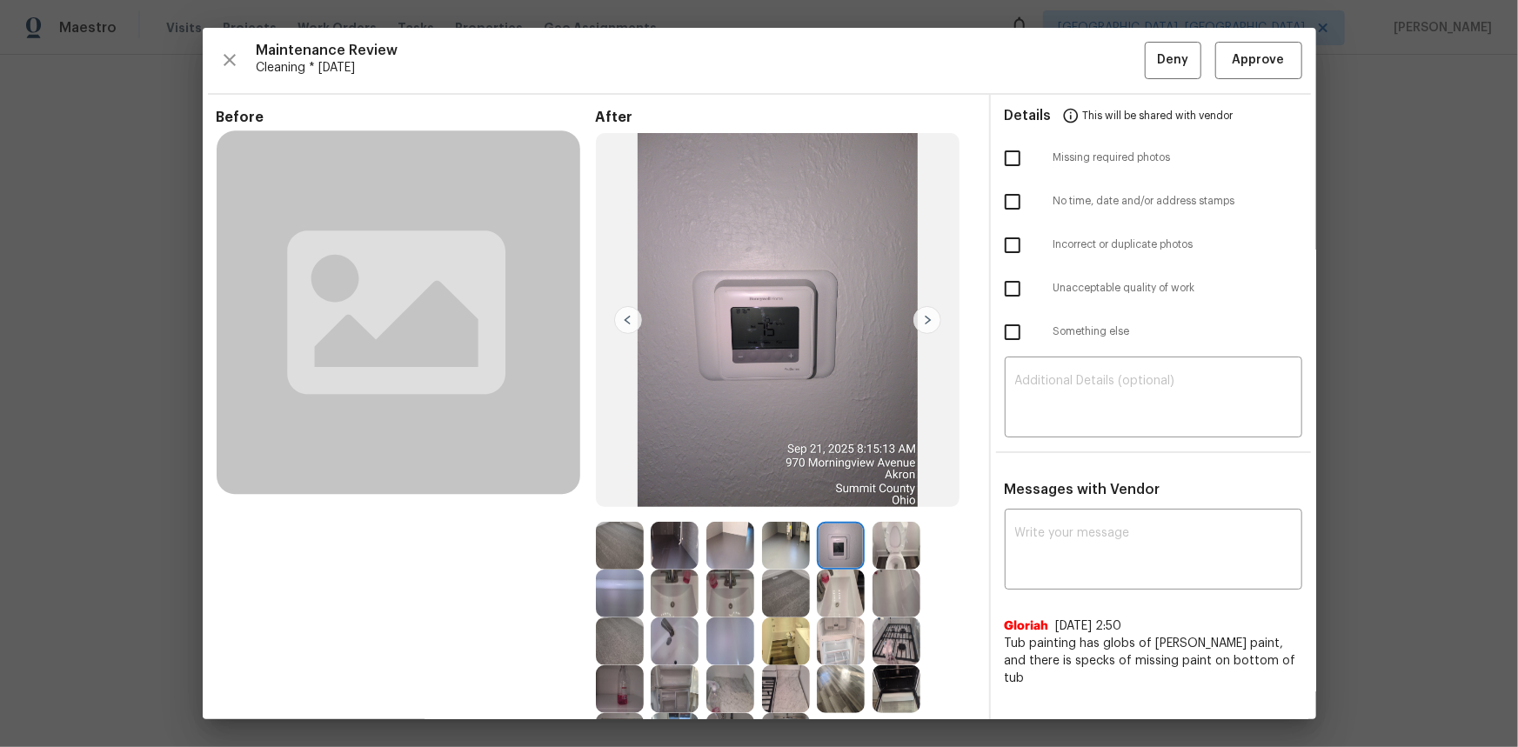
click at [848, 549] on img at bounding box center [841, 546] width 48 height 48
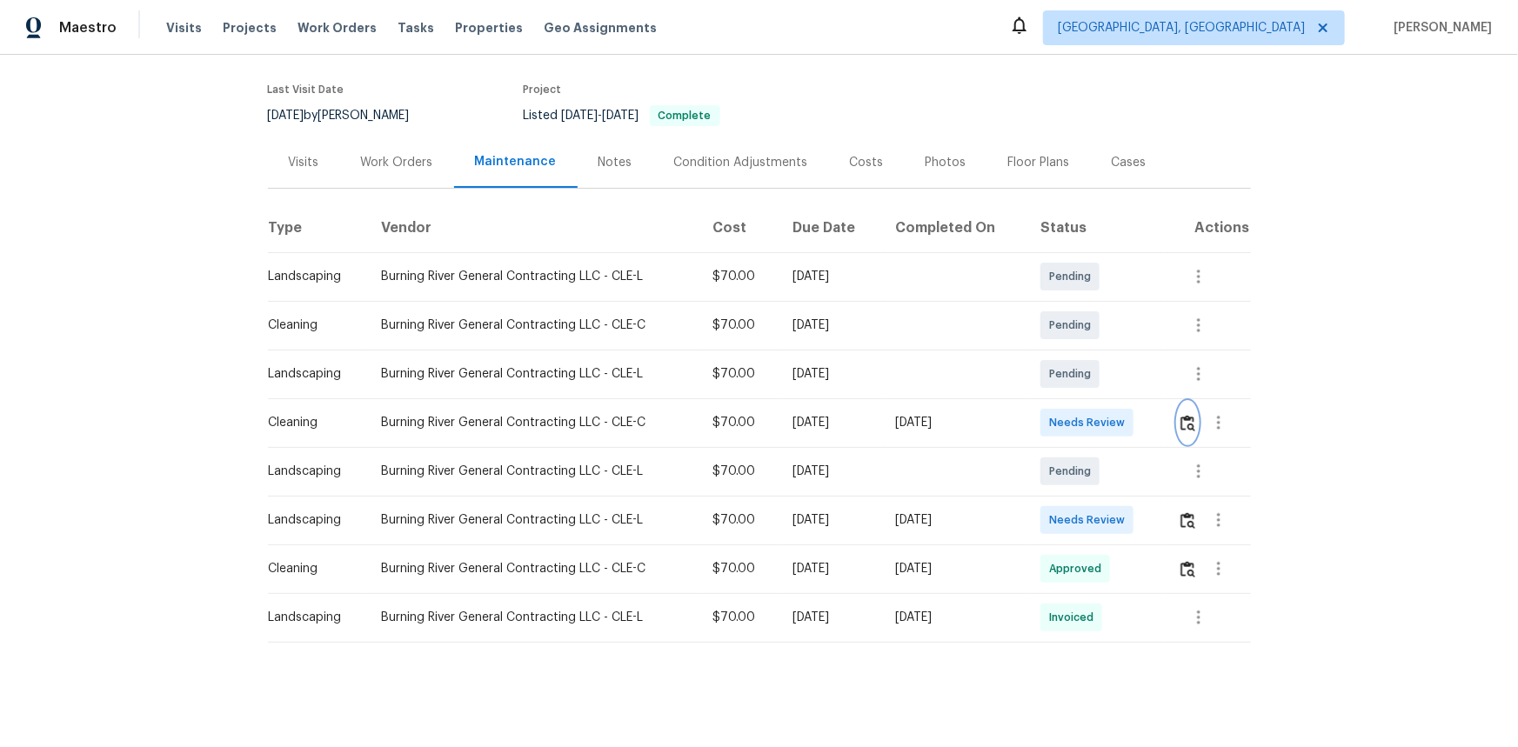
click at [1181, 415] on img "button" at bounding box center [1188, 423] width 15 height 17
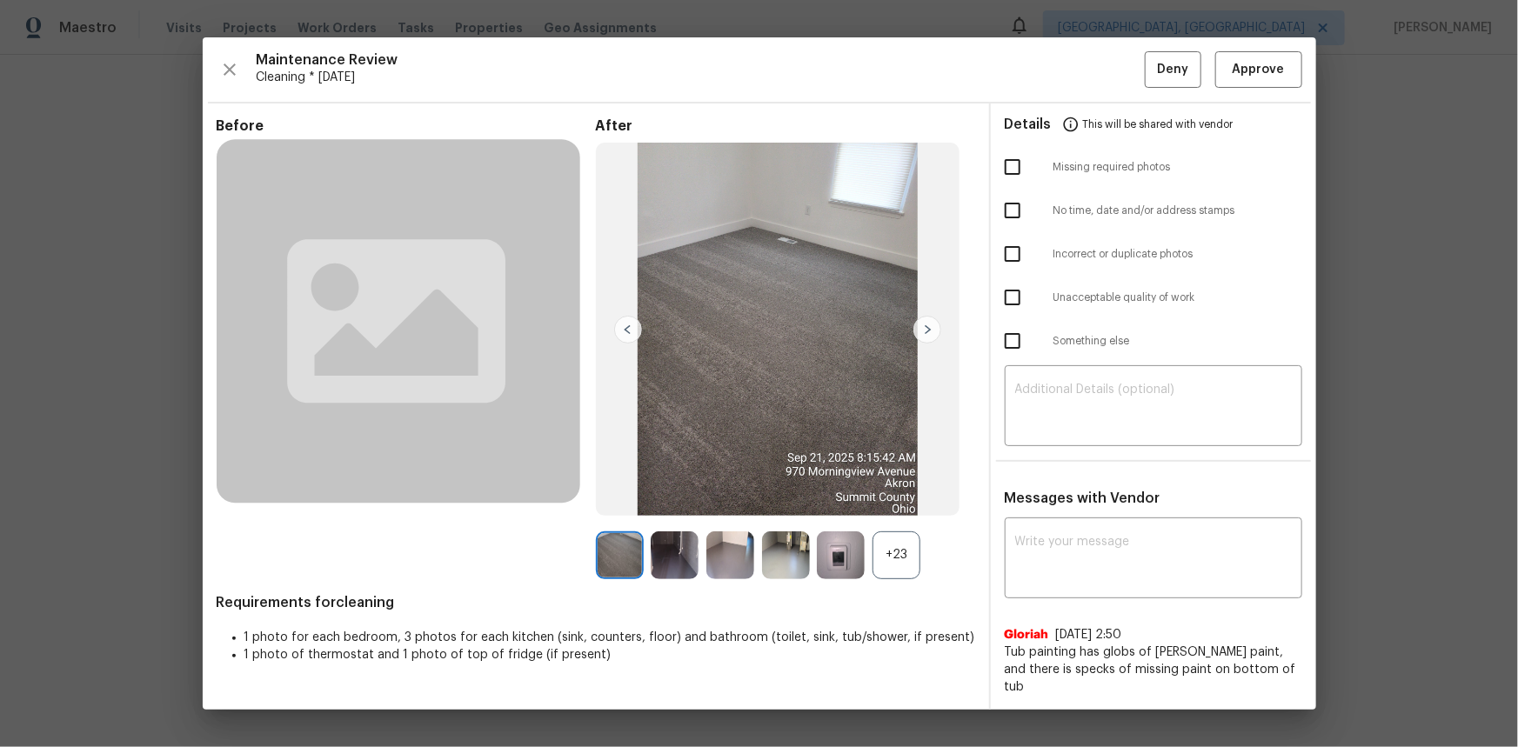
click at [842, 564] on img at bounding box center [841, 556] width 48 height 48
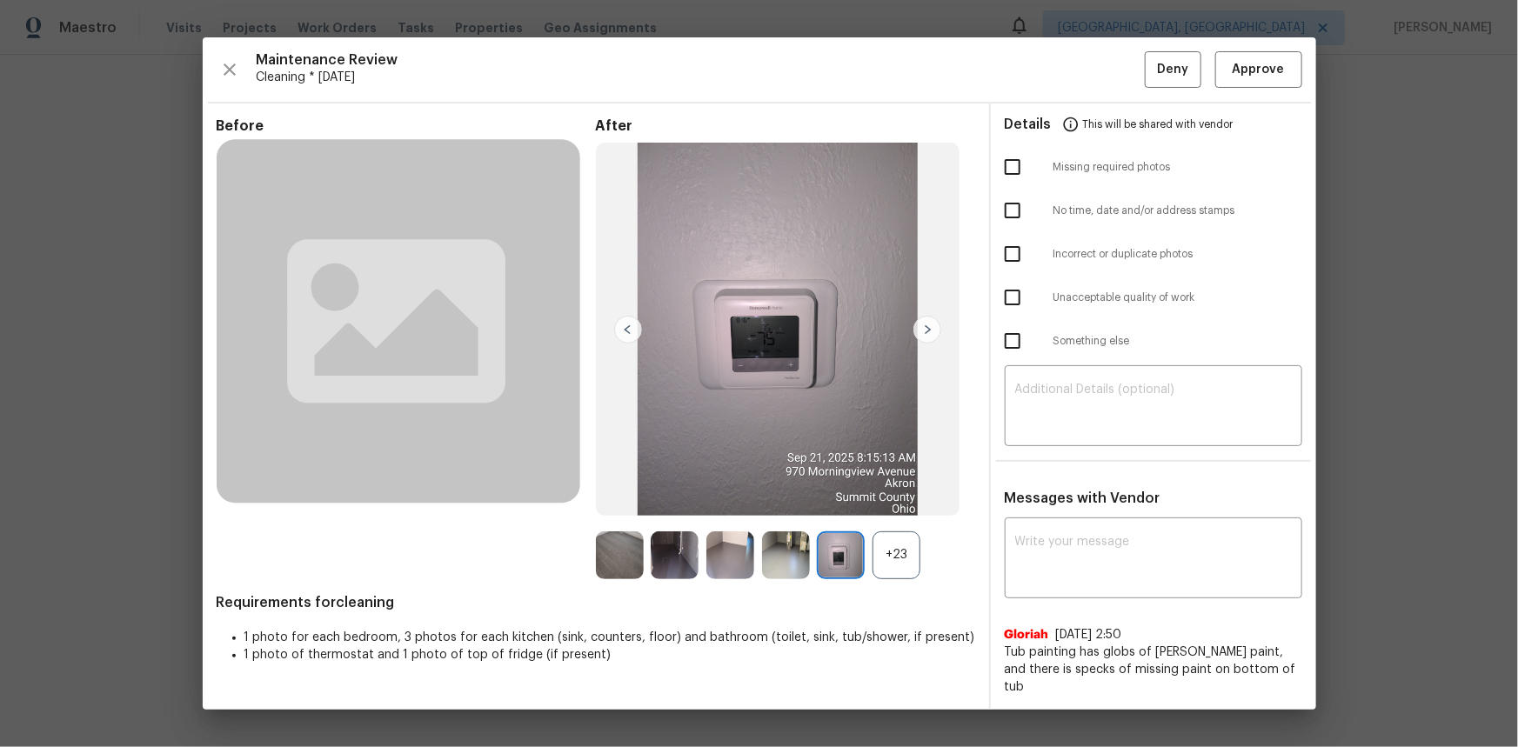
click at [842, 564] on img at bounding box center [841, 556] width 48 height 48
click at [1246, 78] on span "Approve" at bounding box center [1259, 70] width 52 height 22
